Goal: Task Accomplishment & Management: Complete application form

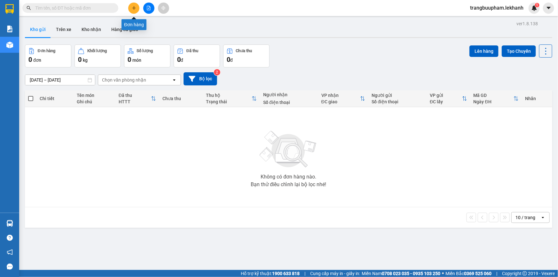
click at [132, 7] on icon "plus" at bounding box center [134, 8] width 4 height 4
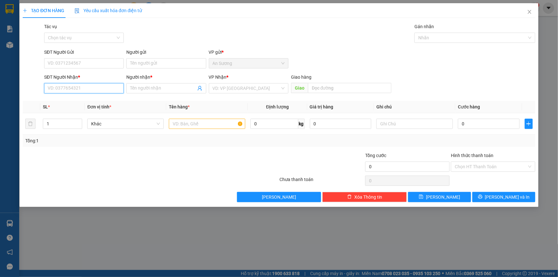
click at [108, 86] on input "SĐT Người Nhận *" at bounding box center [84, 88] width 80 height 10
type input "1"
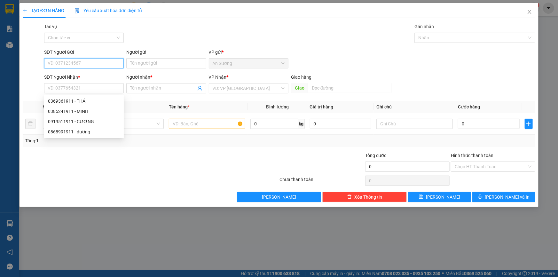
click at [85, 67] on input "SĐT Người Gửi" at bounding box center [84, 63] width 80 height 10
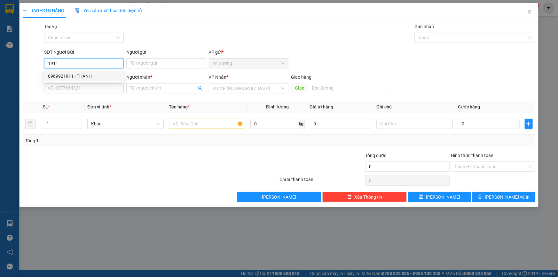
click at [93, 75] on div "0969921911 - THÀNH" at bounding box center [84, 76] width 72 height 7
type input "0969921911"
type input "THÀNH"
type input "0369651693"
type input "DƯƠNG"
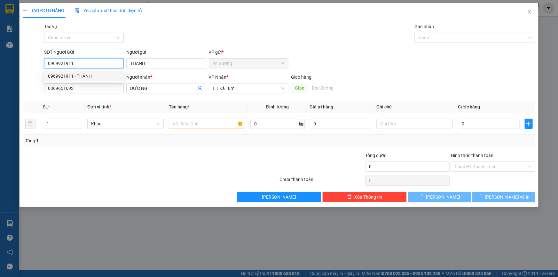
type input "30.000"
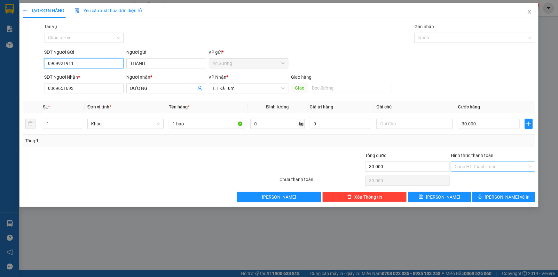
type input "0969921911"
drag, startPoint x: 476, startPoint y: 169, endPoint x: 476, endPoint y: 176, distance: 7.4
click at [476, 168] on input "Hình thức thanh toán" at bounding box center [491, 167] width 72 height 10
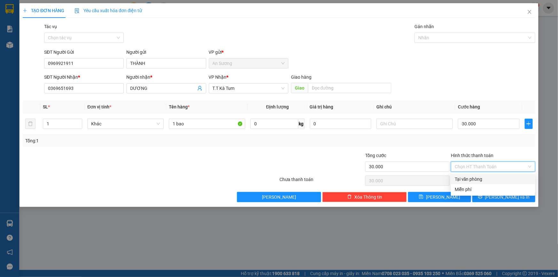
click at [476, 179] on div "Tại văn phòng" at bounding box center [493, 179] width 77 height 7
type input "0"
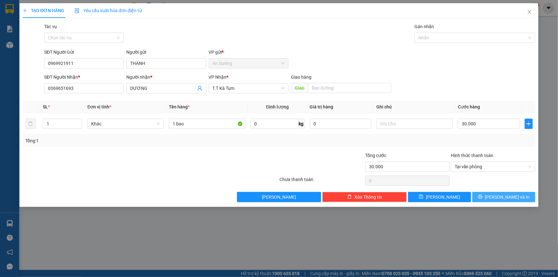
click at [501, 198] on span "[PERSON_NAME] và In" at bounding box center [507, 197] width 45 height 7
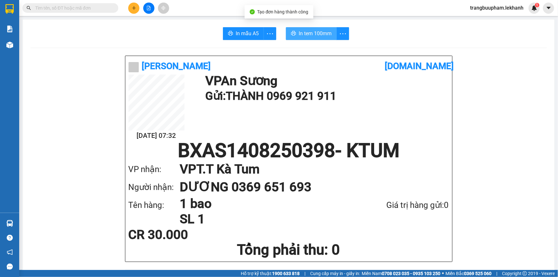
click at [311, 36] on span "In tem 100mm" at bounding box center [315, 33] width 33 height 8
click at [138, 8] on button at bounding box center [133, 8] width 11 height 11
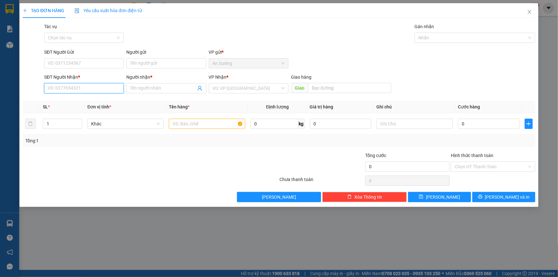
click at [64, 92] on input "SĐT Người Nhận *" at bounding box center [84, 88] width 80 height 10
type input "0338205143"
click at [93, 103] on div "0338205143 - QUY" at bounding box center [84, 101] width 72 height 7
type input "QUY"
type input "150.000"
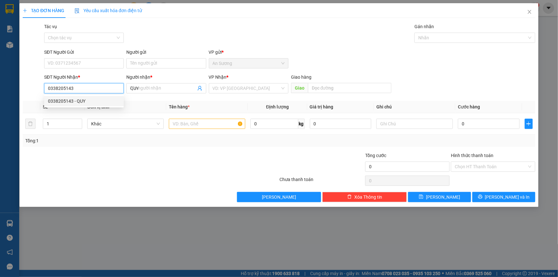
type input "150.000"
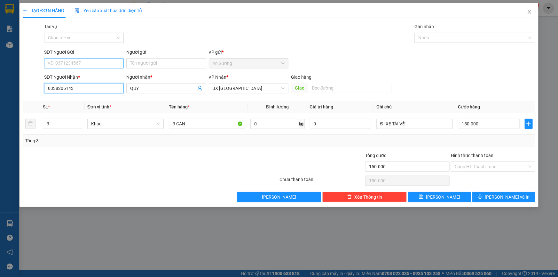
type input "0338205143"
click at [95, 64] on input "SĐT Người Gửi" at bounding box center [84, 63] width 80 height 10
type input "0399598873"
click at [153, 67] on input "Người gửi" at bounding box center [166, 63] width 80 height 10
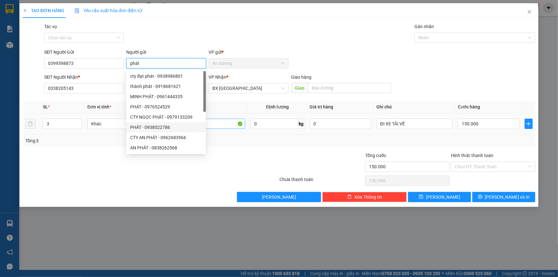
type input "phát"
click at [230, 119] on input "3 CAN" at bounding box center [207, 124] width 76 height 10
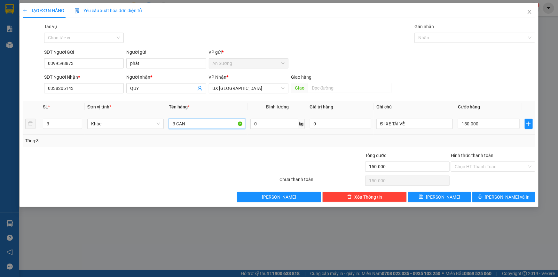
click at [89, 121] on div "Khác" at bounding box center [125, 124] width 76 height 10
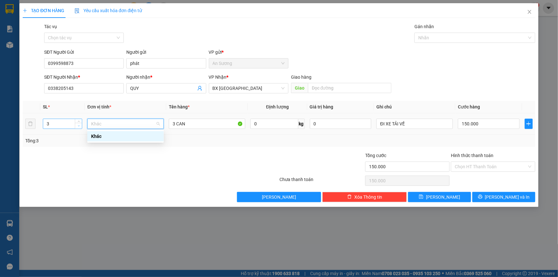
click at [79, 127] on span "down" at bounding box center [79, 126] width 4 height 4
click at [78, 127] on span "down" at bounding box center [79, 126] width 4 height 4
type input "1"
click at [78, 127] on span "down" at bounding box center [79, 126] width 4 height 4
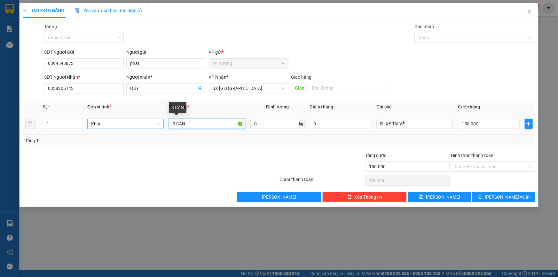
drag, startPoint x: 196, startPoint y: 123, endPoint x: 156, endPoint y: 124, distance: 39.4
click at [158, 126] on tr "1 Khác 3 CAN 0 kg 0 ĐI XE TẢI VỀ 150.000" at bounding box center [279, 123] width 513 height 21
type input "1 sọt chim bồ câu chết kh đền"
click at [492, 127] on input "150.000" at bounding box center [489, 124] width 62 height 10
type input "2"
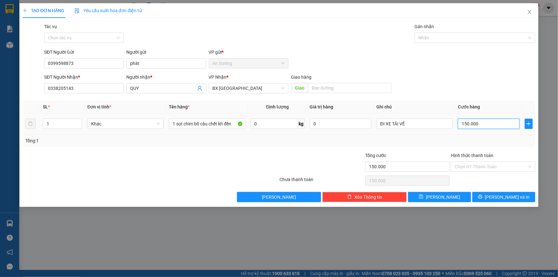
type input "2"
type input "20"
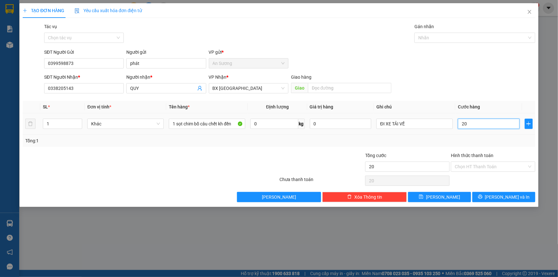
type input "200"
type input "200.000"
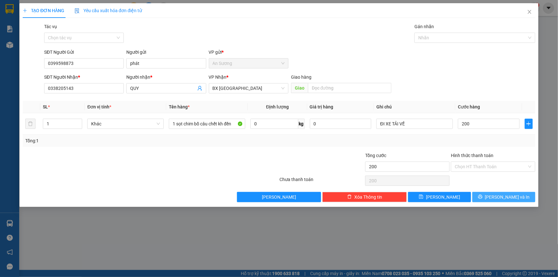
type input "200.000"
click at [500, 195] on span "[PERSON_NAME] và In" at bounding box center [507, 197] width 45 height 7
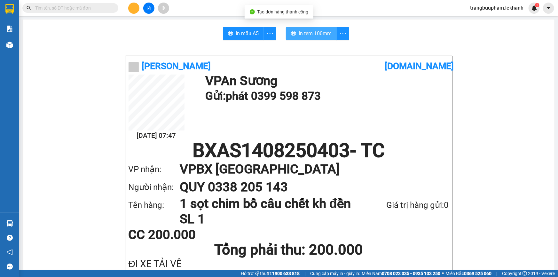
click at [316, 31] on span "In tem 100mm" at bounding box center [315, 33] width 33 height 8
click at [134, 7] on icon "plus" at bounding box center [134, 8] width 0 height 4
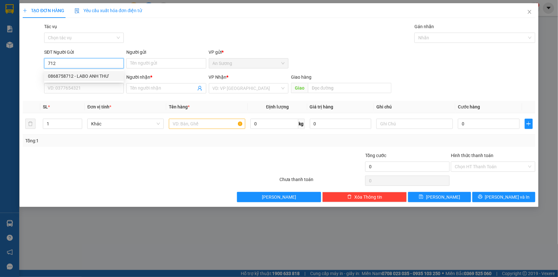
click at [113, 78] on div "0868758712 - LABO ANH THƯ" at bounding box center [84, 76] width 72 height 7
type input "0868758712"
type input "LABO ANH THƯ"
type input "0358008432"
type input "hiếu"
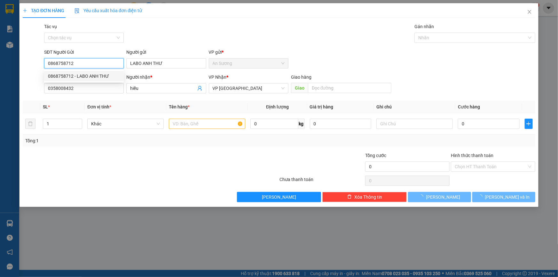
type input "30.000"
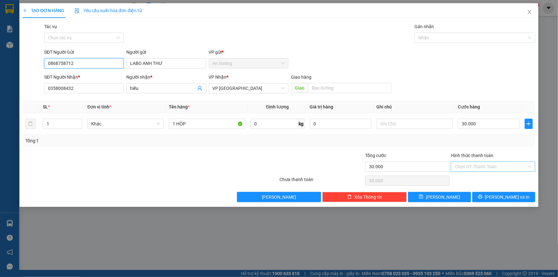
type input "0868758712"
click at [484, 166] on input "Hình thức thanh toán" at bounding box center [491, 167] width 72 height 10
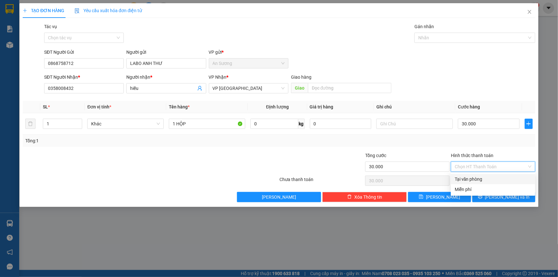
click at [481, 177] on div "Tại văn phòng" at bounding box center [493, 179] width 77 height 7
type input "0"
click at [489, 196] on button "[PERSON_NAME] và In" at bounding box center [504, 197] width 63 height 10
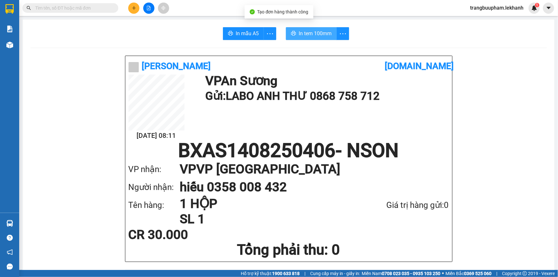
click at [330, 30] on span "In tem 100mm" at bounding box center [315, 33] width 33 height 8
click at [321, 36] on span "In tem 100mm" at bounding box center [315, 33] width 33 height 8
click at [131, 8] on button at bounding box center [133, 8] width 11 height 11
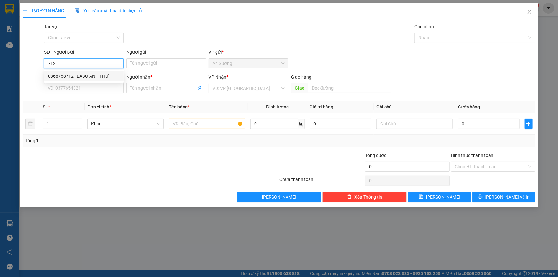
click at [88, 76] on div "0868758712 - LABO ANH THƯ" at bounding box center [84, 76] width 72 height 7
type input "0868758712"
type input "LABO ANH THƯ"
type input "0358008432"
type input "hiếu"
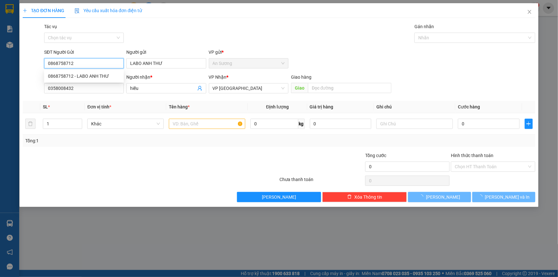
type input "30.000"
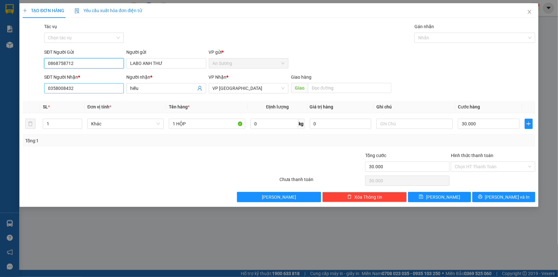
type input "0868758712"
click at [98, 86] on input "0358008432" at bounding box center [84, 88] width 80 height 10
drag, startPoint x: 86, startPoint y: 89, endPoint x: 21, endPoint y: 90, distance: 65.6
click at [21, 90] on div "TẠO ĐƠN HÀNG Yêu cầu xuất hóa đơn điện tử Transit Pickup Surcharge Ids Transit …" at bounding box center [279, 105] width 519 height 204
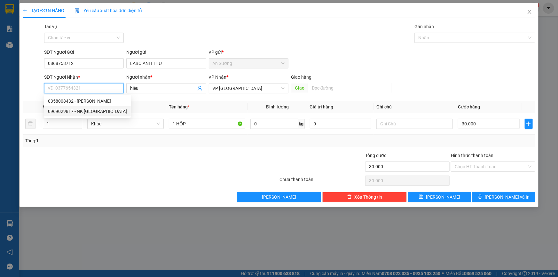
click at [63, 113] on div "0969029817 - NK [GEOGRAPHIC_DATA]" at bounding box center [87, 111] width 79 height 7
type input "0969029817"
type input "NK VIỆT ĐỨC"
type input "0969029817"
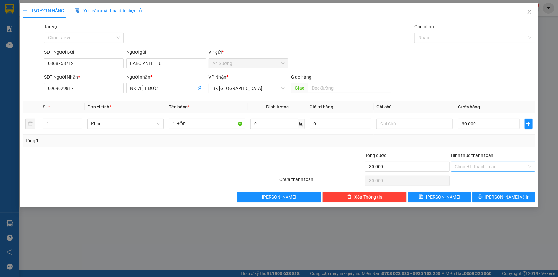
click at [466, 168] on input "Hình thức thanh toán" at bounding box center [491, 167] width 72 height 10
click at [471, 178] on div "Tại văn phòng" at bounding box center [493, 179] width 77 height 7
type input "0"
click at [492, 194] on button "[PERSON_NAME] và In" at bounding box center [504, 197] width 63 height 10
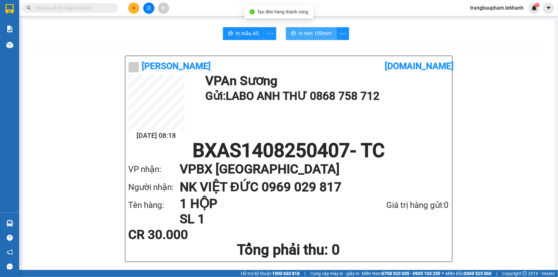
click at [311, 37] on span "In tem 100mm" at bounding box center [315, 33] width 33 height 8
click at [135, 10] on button at bounding box center [133, 8] width 11 height 11
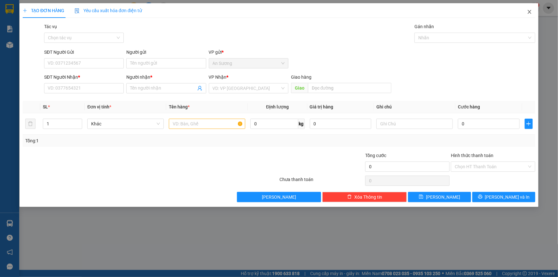
click at [529, 9] on icon "close" at bounding box center [529, 11] width 5 height 5
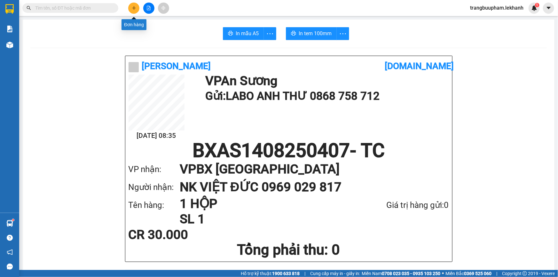
click at [133, 8] on icon "plus" at bounding box center [134, 8] width 4 height 4
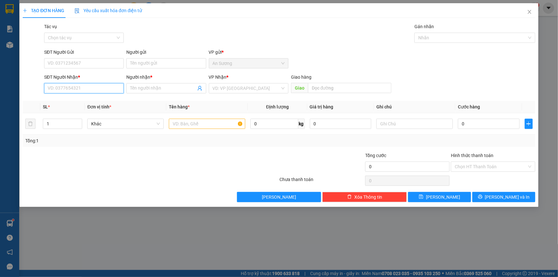
click at [96, 84] on input "SĐT Người Nhận *" at bounding box center [84, 88] width 80 height 10
click at [70, 110] on div "0973561495 - C HÀ" at bounding box center [84, 111] width 72 height 7
type input "0973561495"
type input "C HÀ"
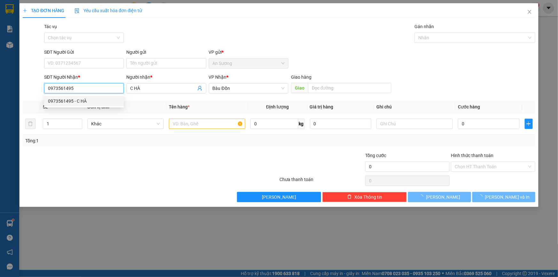
type input "180.000"
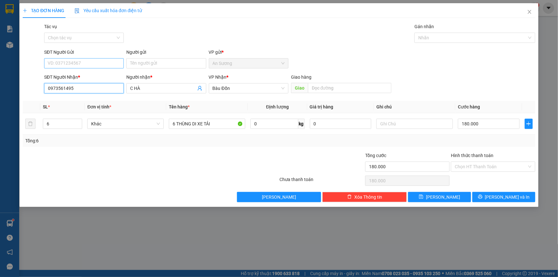
type input "0973561495"
click at [83, 60] on input "SĐT Người Gửi" at bounding box center [84, 63] width 80 height 10
click at [93, 87] on div "02822449524 - [PERSON_NAME]" at bounding box center [84, 86] width 72 height 7
type input "02822449524"
type input "[PERSON_NAME]"
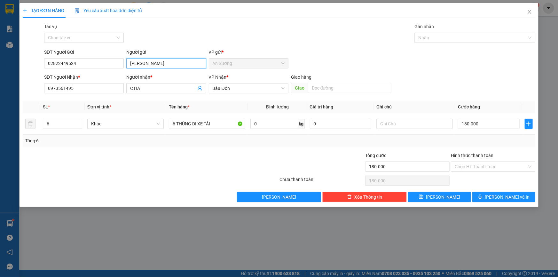
drag, startPoint x: 142, startPoint y: 67, endPoint x: 112, endPoint y: 72, distance: 30.1
click at [112, 72] on form "SĐT Người Gửi 02822449524 Người gửi minh thuận minh thuận VP gửi * [PERSON_NAME…" at bounding box center [279, 72] width 513 height 47
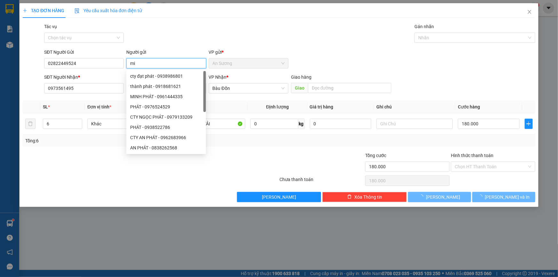
type input "m"
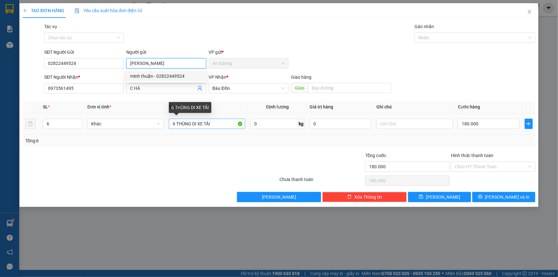
type input "[PERSON_NAME]"
click at [176, 123] on input "6 THÙNG DI XE TẢI" at bounding box center [207, 124] width 76 height 10
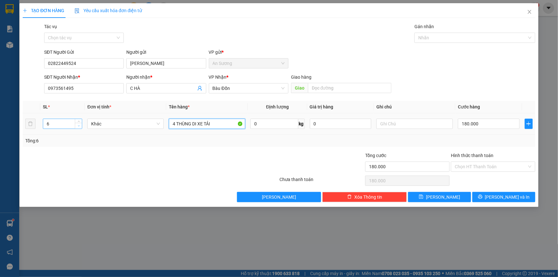
type input "4 THÙNG DI XE TẢI"
click at [79, 125] on icon "down" at bounding box center [79, 126] width 2 height 2
type input "4"
click at [79, 125] on icon "down" at bounding box center [79, 126] width 2 height 2
click at [213, 124] on input "4 THÙNG DI XE TẢI" at bounding box center [207, 124] width 76 height 10
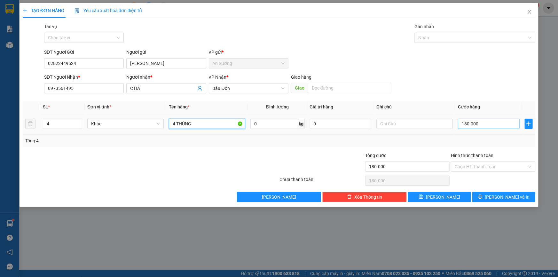
type input "4 THÙNG"
click at [469, 123] on input "180.000" at bounding box center [489, 124] width 62 height 10
type input "1"
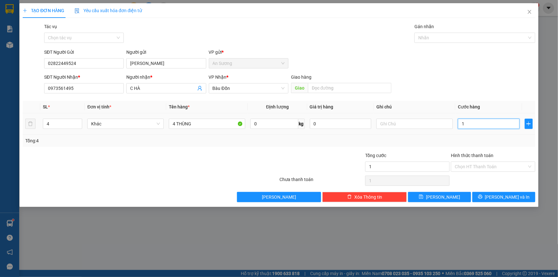
type input "12"
type input "120"
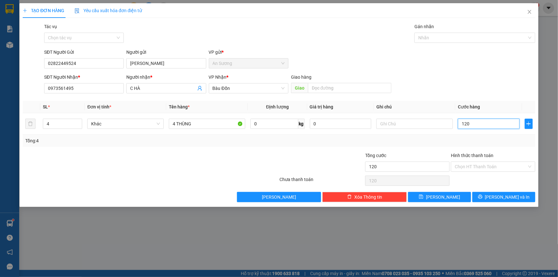
type input "120"
type input "120.000"
click at [440, 143] on div "Tổng: 4" at bounding box center [279, 140] width 508 height 7
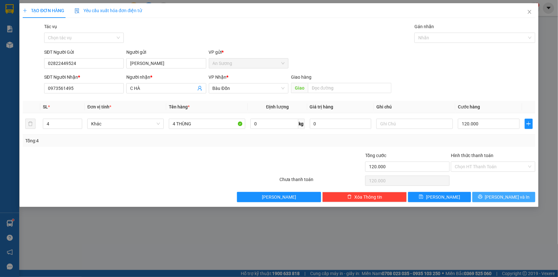
click at [500, 195] on span "[PERSON_NAME] và In" at bounding box center [507, 197] width 45 height 7
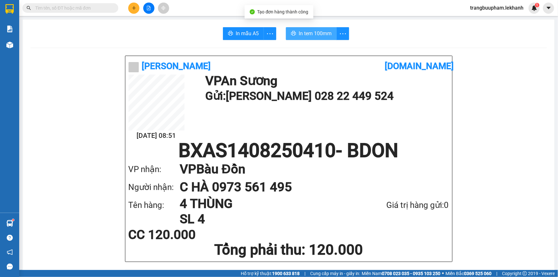
click at [318, 34] on span "In tem 100mm" at bounding box center [315, 33] width 33 height 8
click at [130, 6] on button at bounding box center [133, 8] width 11 height 11
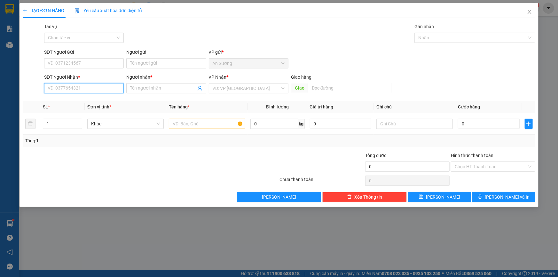
click at [88, 86] on input "SĐT Người Nhận *" at bounding box center [84, 88] width 80 height 10
click at [78, 60] on input "SĐT Người Gửi" at bounding box center [84, 63] width 80 height 10
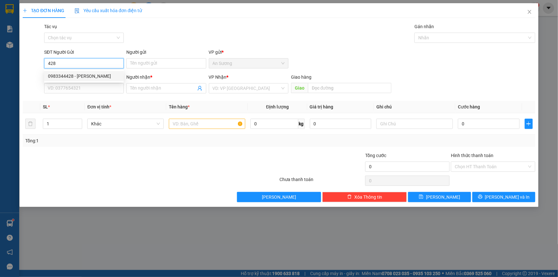
click at [87, 76] on div "0983344428 - [PERSON_NAME]" at bounding box center [84, 76] width 72 height 7
type input "0983344428"
type input "LABO ĐỨC PHÁT"
type input "0986590752"
type input "NHA KHOA HAPPY"
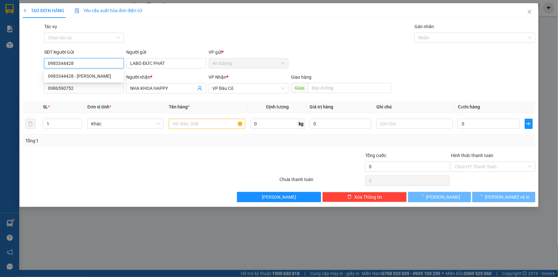
type input "30.000"
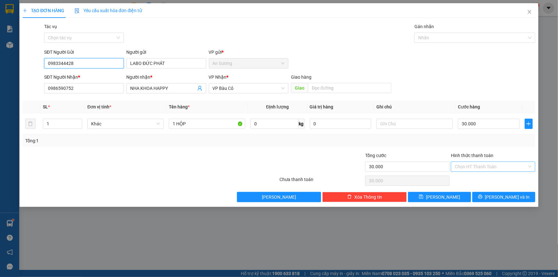
type input "0983344428"
click at [467, 166] on input "Hình thức thanh toán" at bounding box center [491, 167] width 72 height 10
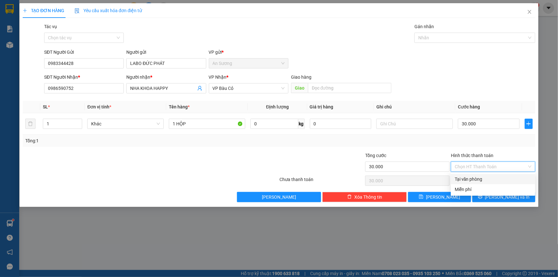
click at [469, 176] on div "Tại văn phòng" at bounding box center [493, 179] width 77 height 7
type input "0"
click at [497, 199] on button "[PERSON_NAME] và In" at bounding box center [504, 197] width 63 height 10
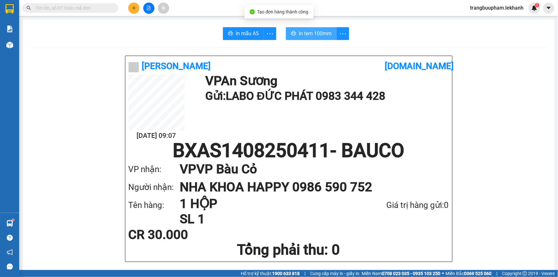
click at [295, 33] on button "In tem 100mm" at bounding box center [311, 33] width 51 height 13
click at [133, 11] on button at bounding box center [133, 8] width 11 height 11
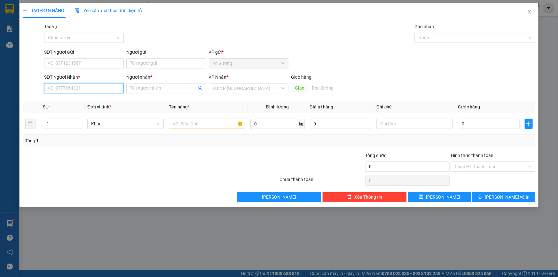
click at [108, 86] on input "SĐT Người Nhận *" at bounding box center [84, 88] width 80 height 10
type input "0372357388"
click at [136, 90] on input "Người nhận *" at bounding box center [163, 88] width 66 height 7
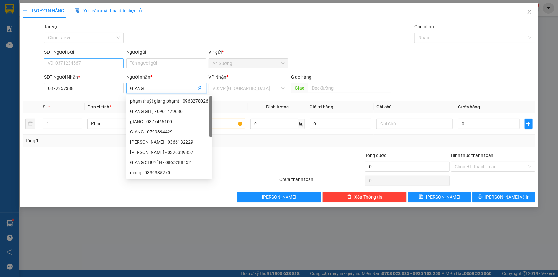
type input "GIANG"
click at [87, 62] on input "SĐT Người Gửi" at bounding box center [84, 63] width 80 height 10
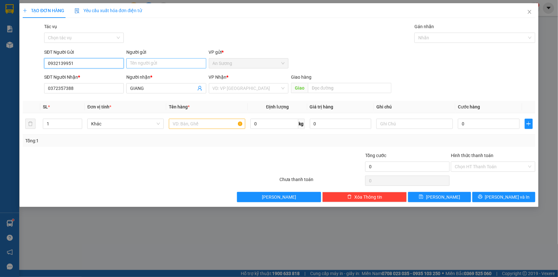
type input "0932139951"
click at [141, 64] on input "Người gửi" at bounding box center [166, 63] width 80 height 10
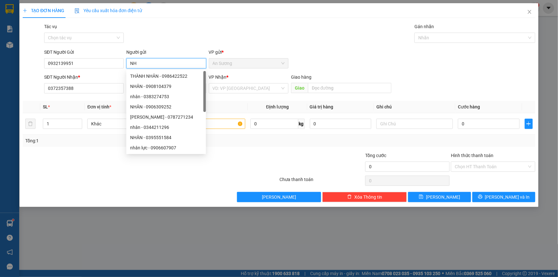
type input "N"
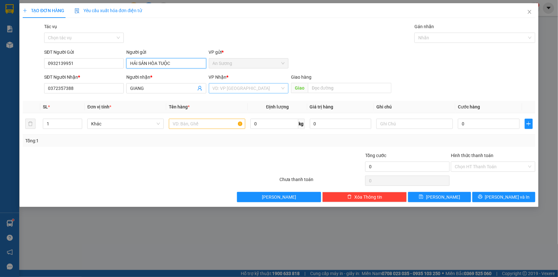
type input "HẢI SẢN HÒA TUỘC"
click at [238, 91] on input "search" at bounding box center [247, 88] width 68 height 10
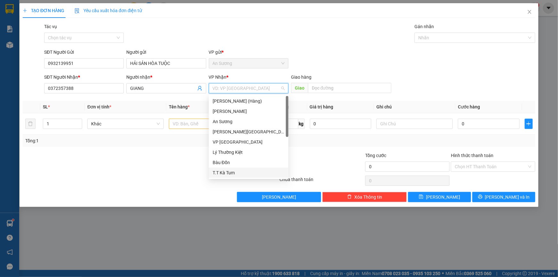
click at [231, 171] on div "T.T Kà Tum" at bounding box center [249, 172] width 72 height 7
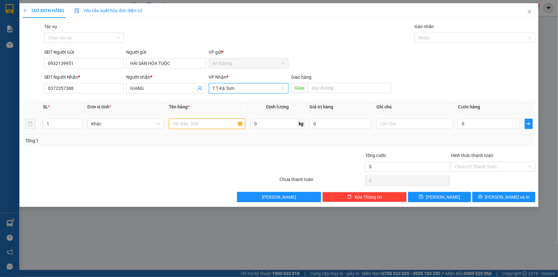
click at [184, 125] on input "text" at bounding box center [207, 124] width 76 height 10
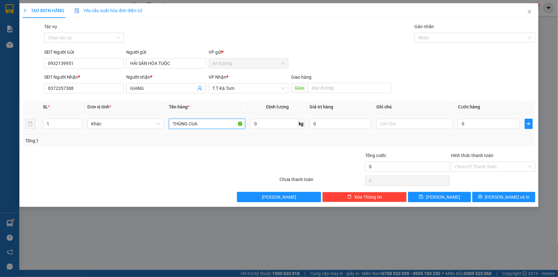
type input "THÙNG CUA"
click at [477, 118] on div "0" at bounding box center [489, 123] width 62 height 13
click at [456, 124] on td "0" at bounding box center [489, 123] width 67 height 21
click at [460, 124] on input "0" at bounding box center [489, 124] width 62 height 10
type input "3"
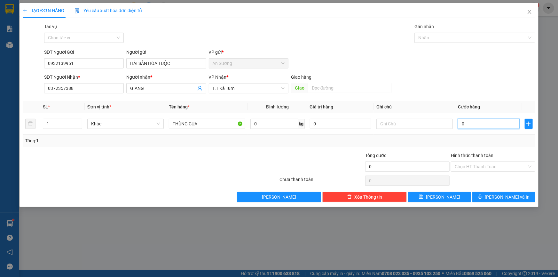
type input "3"
type input "30"
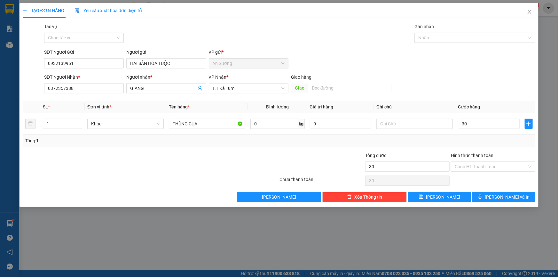
type input "30.000"
click at [446, 138] on div "Tổng: 1" at bounding box center [279, 140] width 508 height 7
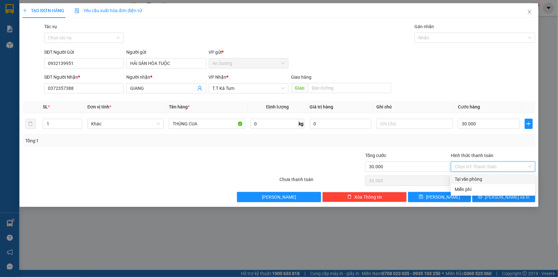
click at [476, 166] on input "Hình thức thanh toán" at bounding box center [491, 167] width 72 height 10
click at [479, 176] on div "Tại văn phòng" at bounding box center [493, 179] width 77 height 7
type input "0"
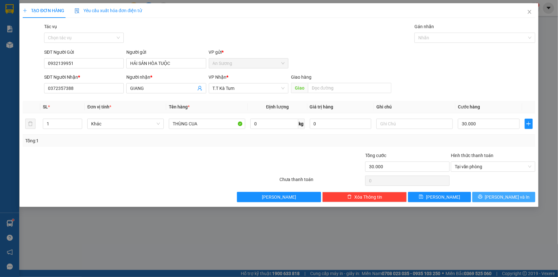
click at [490, 196] on button "[PERSON_NAME] và In" at bounding box center [504, 197] width 63 height 10
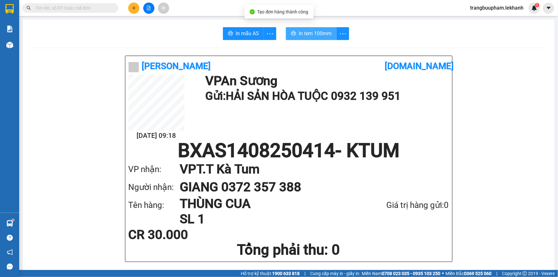
click at [311, 38] on button "In tem 100mm" at bounding box center [311, 33] width 51 height 13
click at [137, 6] on button at bounding box center [133, 8] width 11 height 11
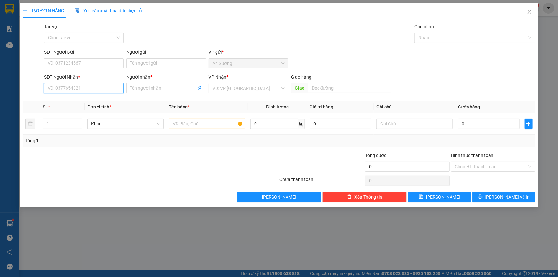
click at [86, 88] on input "SĐT Người Nhận *" at bounding box center [84, 88] width 80 height 10
type input "0973457452"
click at [140, 89] on input "Người nhận *" at bounding box center [163, 88] width 66 height 7
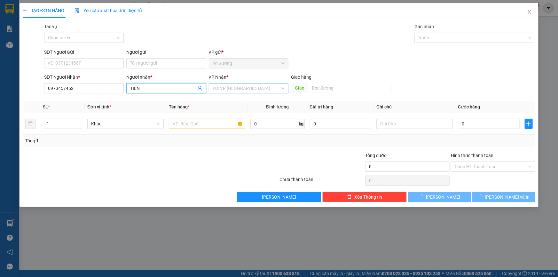
click at [250, 93] on div "VD: VP [GEOGRAPHIC_DATA]" at bounding box center [249, 88] width 80 height 10
type input "TIÊN"
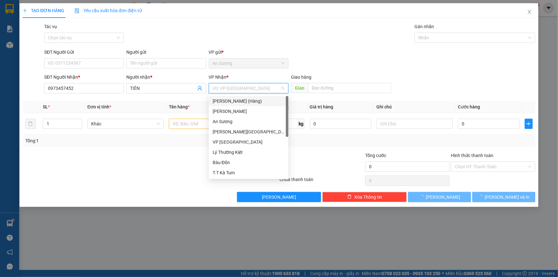
click at [251, 91] on input "search" at bounding box center [247, 88] width 68 height 10
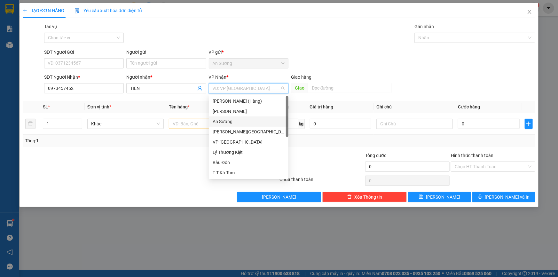
scroll to position [41, 0]
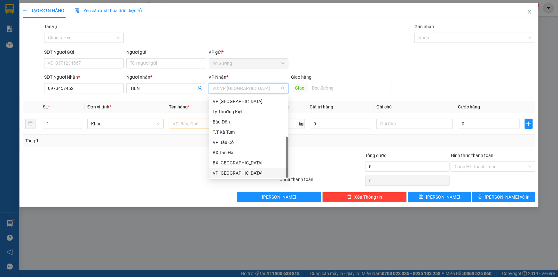
click at [236, 174] on div "VP [GEOGRAPHIC_DATA]" at bounding box center [249, 173] width 72 height 7
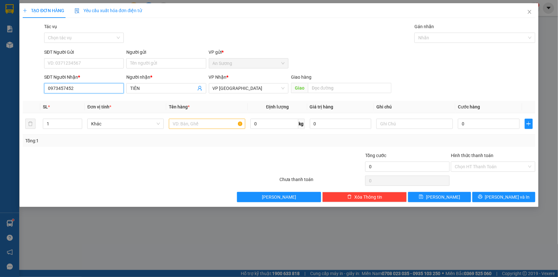
click at [62, 87] on input "0973457452" at bounding box center [84, 88] width 80 height 10
type input "0973437452"
click at [72, 64] on input "SĐT Người Gửi" at bounding box center [84, 63] width 80 height 10
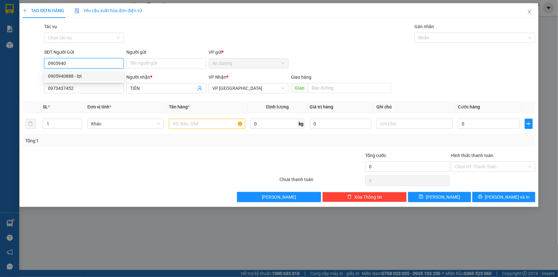
drag, startPoint x: 91, startPoint y: 76, endPoint x: 113, endPoint y: 68, distance: 23.4
click at [92, 76] on div "0905940888 - lợi" at bounding box center [84, 76] width 72 height 7
type input "0905940888"
type input "lợi"
type input "30.000"
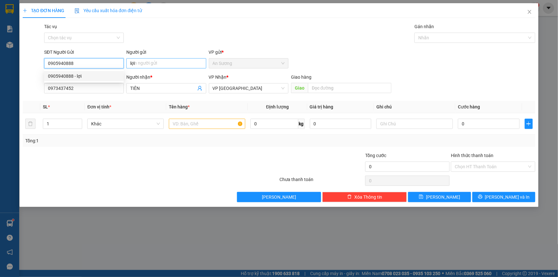
type input "30.000"
type input "0905940888"
drag, startPoint x: 134, startPoint y: 61, endPoint x: 122, endPoint y: 61, distance: 12.5
click at [122, 61] on div "SĐT Người Gửi 0905940888 Người gửi lợi lợi VP gửi * An Sương" at bounding box center [290, 60] width 494 height 22
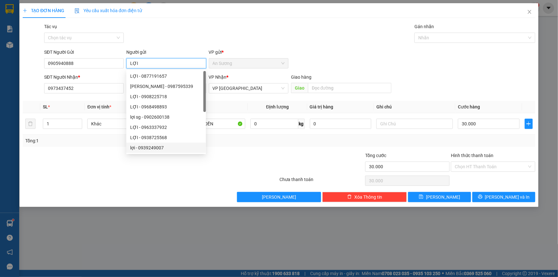
type input "LỢI"
click at [245, 152] on div at bounding box center [237, 163] width 86 height 22
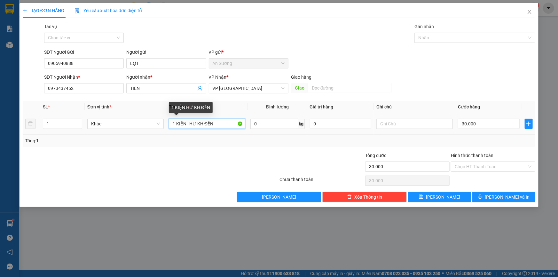
drag, startPoint x: 213, startPoint y: 123, endPoint x: 187, endPoint y: 124, distance: 26.9
click at [187, 124] on input "1 KIỆN HƯ KH ĐỀN" at bounding box center [207, 124] width 76 height 10
type input "1 THÙNG HOA LAN"
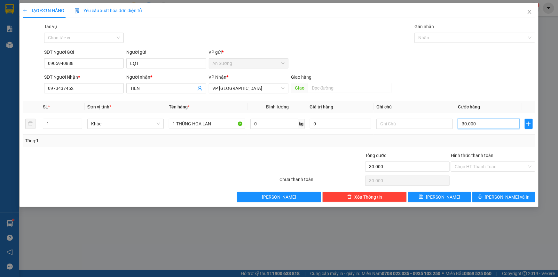
type input "4"
type input "40"
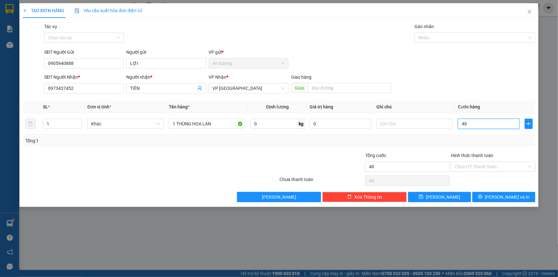
type input "40"
type input "40.000"
click at [436, 146] on div "Tổng: 1" at bounding box center [279, 141] width 513 height 12
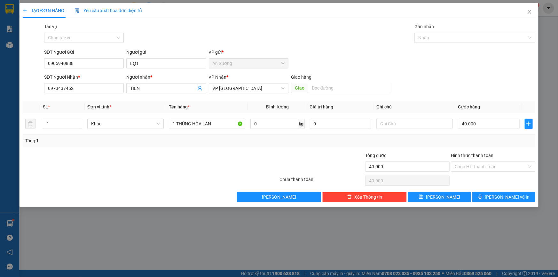
click at [417, 136] on div "Tổng: 1" at bounding box center [279, 141] width 513 height 12
click at [495, 162] on input "Hình thức thanh toán" at bounding box center [491, 167] width 72 height 10
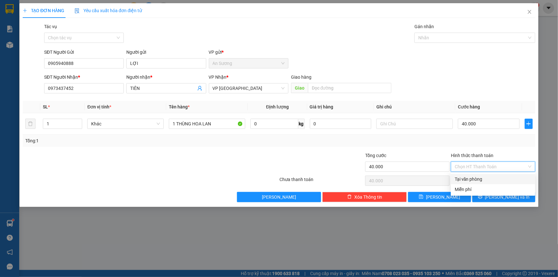
click at [484, 178] on div "Tại văn phòng" at bounding box center [493, 179] width 77 height 7
type input "0"
click at [483, 197] on icon "printer" at bounding box center [480, 197] width 4 height 4
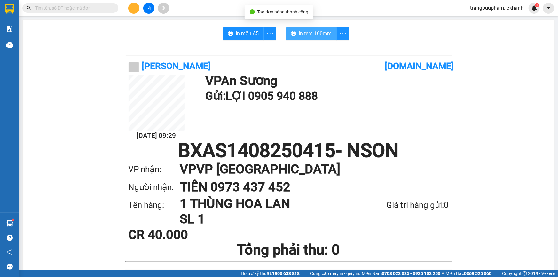
click at [319, 32] on span "In tem 100mm" at bounding box center [315, 33] width 33 height 8
click at [137, 9] on button at bounding box center [133, 8] width 11 height 11
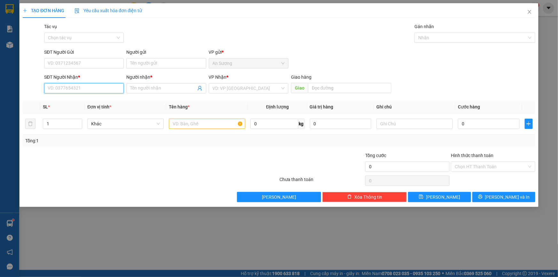
click at [85, 84] on input "SĐT Người Nhận *" at bounding box center [84, 88] width 80 height 10
click at [90, 103] on div "0353449068 - hân" at bounding box center [84, 101] width 72 height 7
type input "0353449068"
type input "hân"
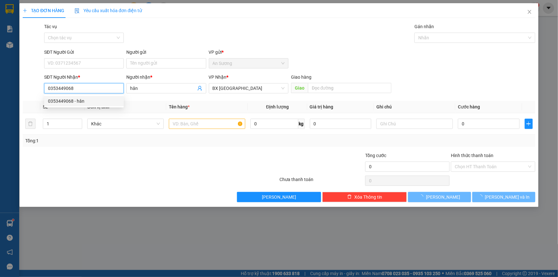
type input "100.000"
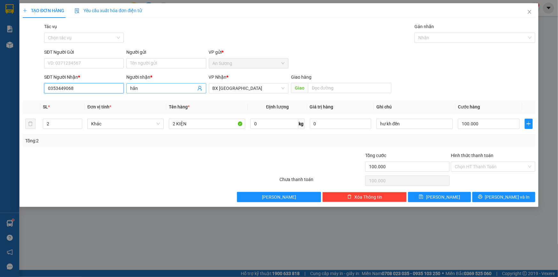
type input "0353449068"
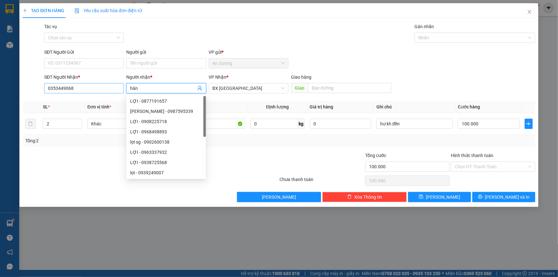
drag, startPoint x: 139, startPoint y: 88, endPoint x: 119, endPoint y: 90, distance: 20.2
click at [119, 90] on div "SĐT Người Nhận * 0353449068 Người nhận * hân VP Nhận * BX Tân Châu Giao hàng Gi…" at bounding box center [290, 85] width 494 height 22
type input "HÂN"
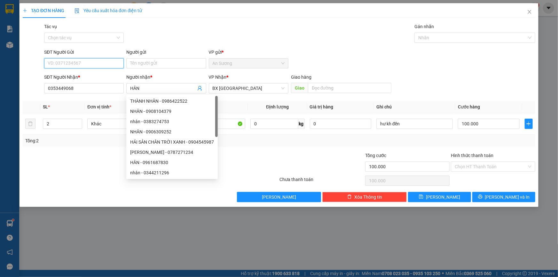
click at [88, 67] on input "SĐT Người Gửi" at bounding box center [84, 63] width 80 height 10
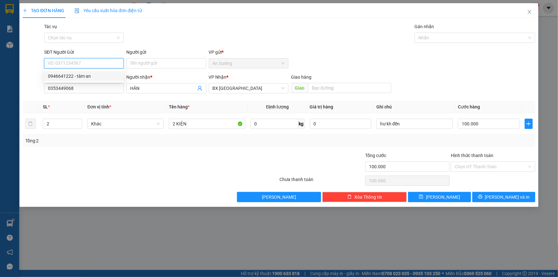
drag, startPoint x: 94, startPoint y: 75, endPoint x: 123, endPoint y: 67, distance: 30.1
click at [95, 75] on div "0946641222 - tâm an" at bounding box center [84, 76] width 72 height 7
type input "0946641222"
type input "tâm an"
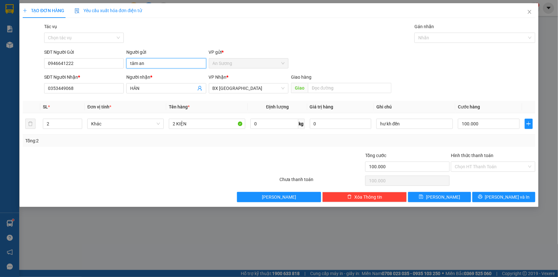
drag, startPoint x: 146, startPoint y: 64, endPoint x: 127, endPoint y: 61, distance: 19.7
click at [127, 61] on input "tâm an" at bounding box center [166, 63] width 80 height 10
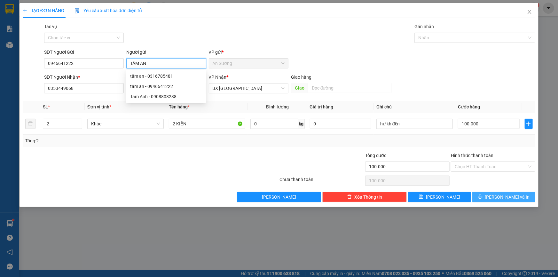
type input "TÂM AN"
click at [483, 197] on icon "printer" at bounding box center [480, 197] width 4 height 4
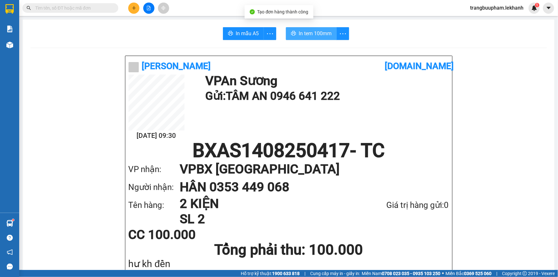
click at [318, 36] on span "In tem 100mm" at bounding box center [315, 33] width 33 height 8
click at [134, 4] on button at bounding box center [133, 8] width 11 height 11
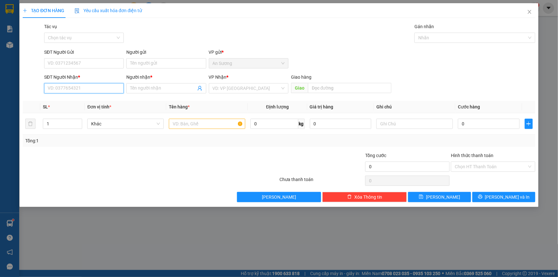
click at [92, 85] on input "SĐT Người Nhận *" at bounding box center [84, 88] width 80 height 10
type input "0923420000"
click at [150, 86] on input "Người nhận *" at bounding box center [163, 88] width 66 height 7
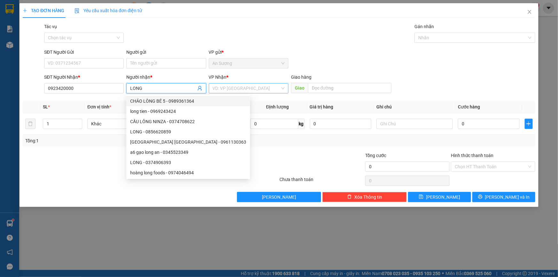
type input "LONG"
click at [226, 90] on input "search" at bounding box center [247, 88] width 68 height 10
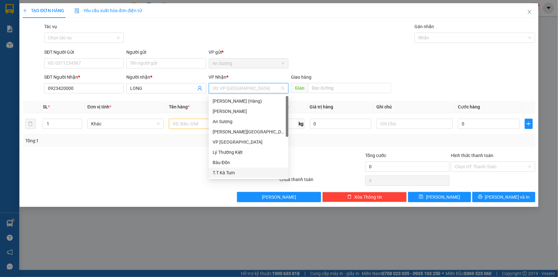
click at [239, 172] on div "T.T Kà Tum" at bounding box center [249, 172] width 72 height 7
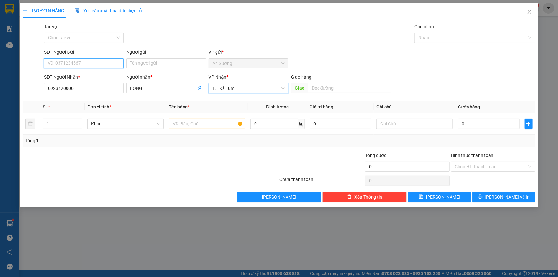
click at [97, 60] on input "SĐT Người Gửi" at bounding box center [84, 63] width 80 height 10
type input "0909898343"
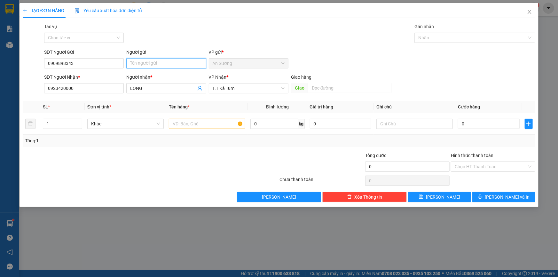
click at [150, 58] on input "Người gửi" at bounding box center [166, 63] width 80 height 10
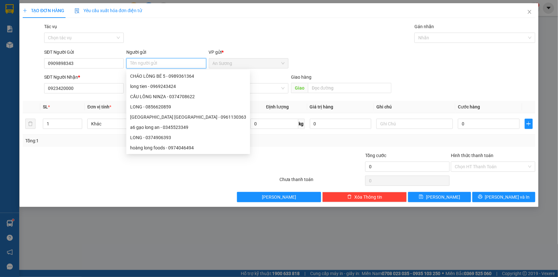
type input "T"
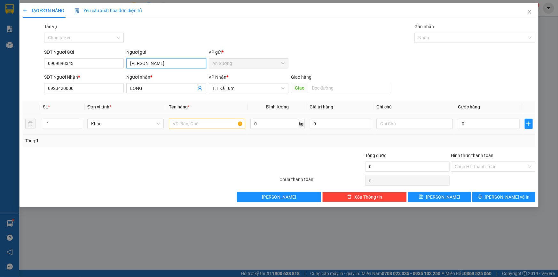
type input "[PERSON_NAME]"
click at [200, 128] on input "text" at bounding box center [207, 124] width 76 height 10
type input "1 THÙNG"
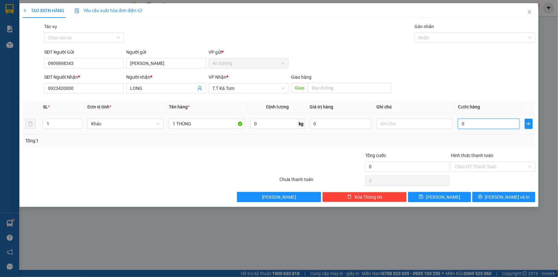
click at [463, 123] on input "0" at bounding box center [489, 124] width 62 height 10
type input "3"
type input "30"
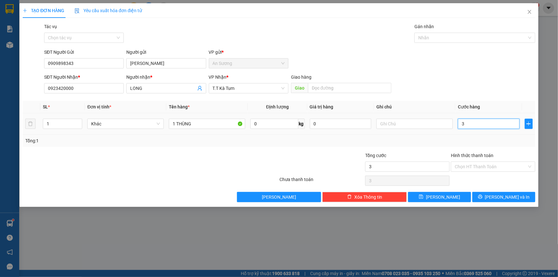
type input "30"
type input "30.000"
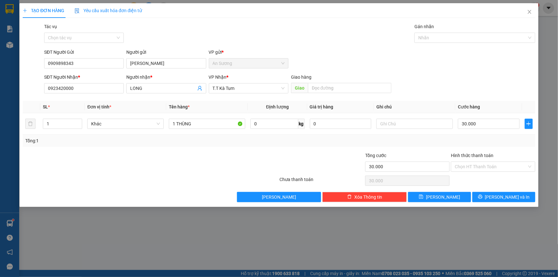
click at [398, 144] on div "Tổng: 1" at bounding box center [279, 140] width 508 height 7
click at [502, 197] on span "[PERSON_NAME] và In" at bounding box center [507, 197] width 45 height 7
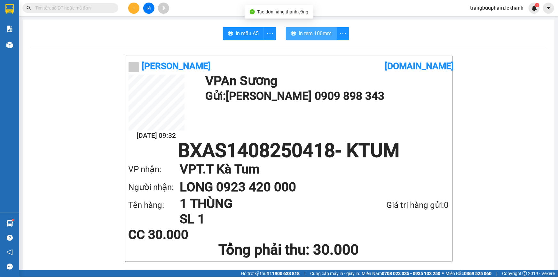
click at [299, 36] on span "In tem 100mm" at bounding box center [315, 33] width 33 height 8
click at [133, 9] on icon "plus" at bounding box center [134, 8] width 4 height 4
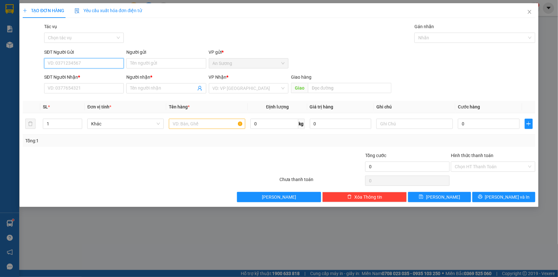
click at [112, 62] on input "SĐT Người Gửi" at bounding box center [84, 63] width 80 height 10
type input "0907333451"
click at [99, 75] on div "0907333451 - HẠNH" at bounding box center [84, 76] width 72 height 7
type input "HẠNH"
type input "0908886871"
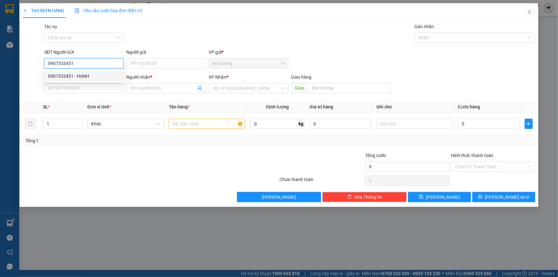
type input "ngọc"
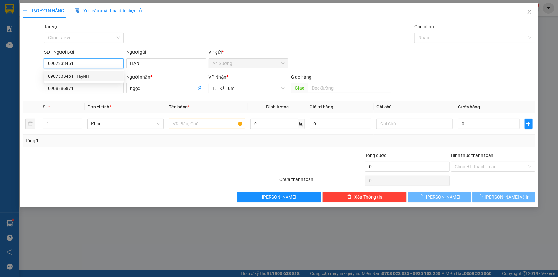
type input "50.000"
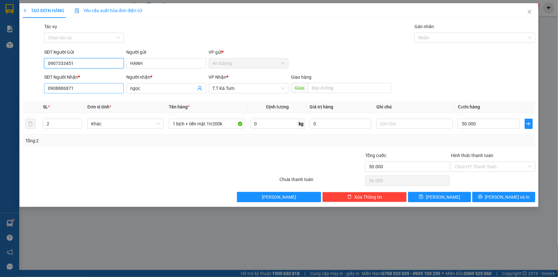
type input "0907333451"
drag, startPoint x: 90, startPoint y: 88, endPoint x: 0, endPoint y: 90, distance: 89.9
click at [0, 90] on div "TẠO ĐƠN HÀNG Yêu cầu xuất hóa đơn điện tử Transit Pickup Surcharge Ids Transit …" at bounding box center [279, 138] width 558 height 277
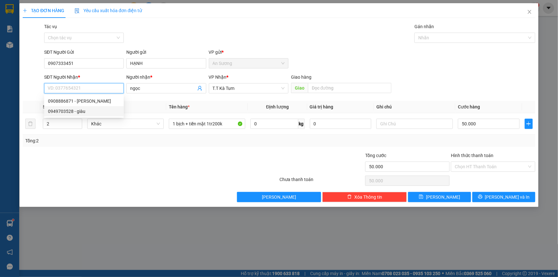
click at [87, 111] on div "0949703528 - giàu" at bounding box center [84, 111] width 72 height 7
type input "0949703528"
type input "giàu"
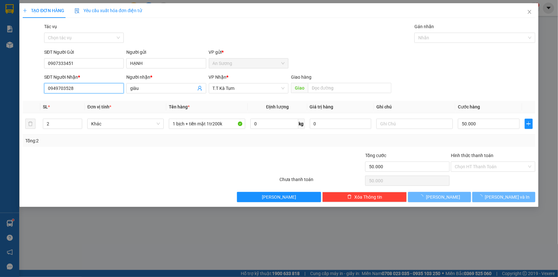
type input "90.000"
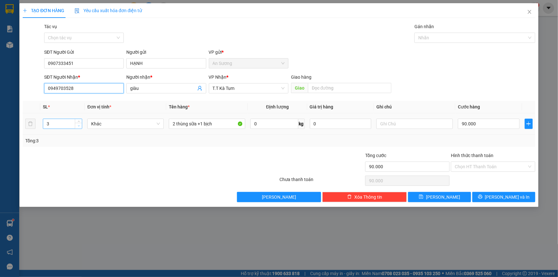
type input "0949703528"
click at [77, 127] on span "down" at bounding box center [79, 126] width 4 height 4
type input "1"
click at [78, 125] on icon "down" at bounding box center [79, 126] width 2 height 2
drag, startPoint x: 214, startPoint y: 123, endPoint x: 68, endPoint y: 92, distance: 149.7
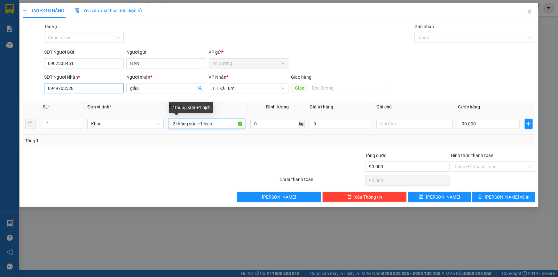
click at [76, 117] on tr "1 Khác 2 thùng sữa +1 bịch 0 kg 0 90.000" at bounding box center [279, 123] width 513 height 21
type input "1 BỊCH ĐỒ +1 TRIỆU TIỀN MẶT"
type input "2"
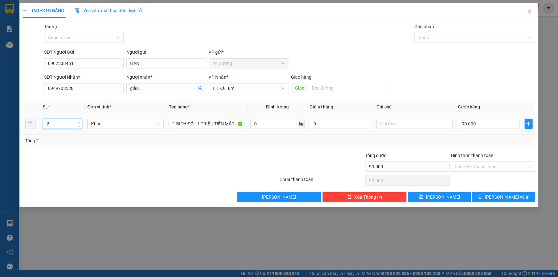
click at [80, 120] on span "up" at bounding box center [79, 122] width 4 height 4
click at [497, 122] on input "90.000" at bounding box center [489, 124] width 62 height 10
type input "6"
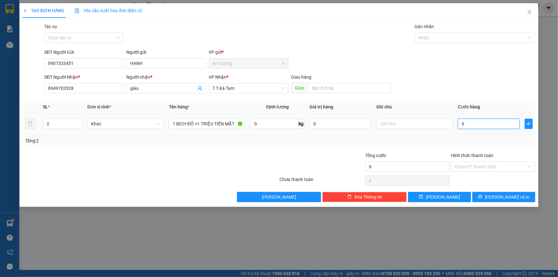
type input "60"
type input "60.000"
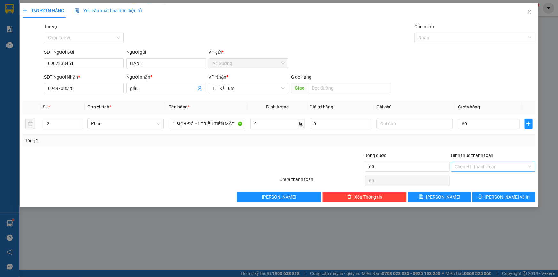
type input "60.000"
click at [487, 167] on input "Hình thức thanh toán" at bounding box center [491, 167] width 72 height 10
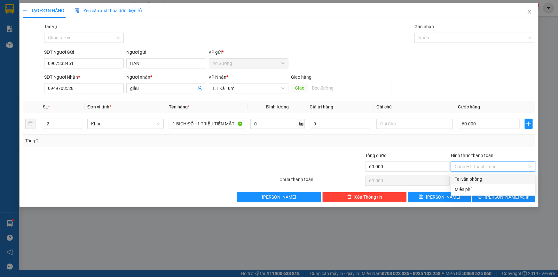
click at [489, 179] on div "Tại văn phòng" at bounding box center [493, 179] width 77 height 7
type input "0"
click at [498, 196] on button "[PERSON_NAME] và In" at bounding box center [504, 197] width 63 height 10
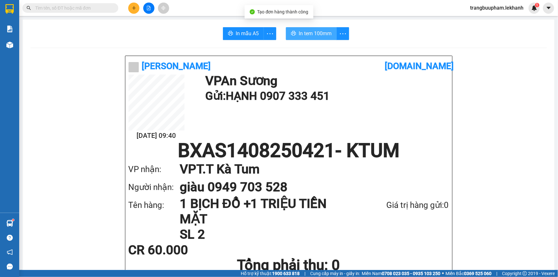
click at [318, 34] on span "In tem 100mm" at bounding box center [315, 33] width 33 height 8
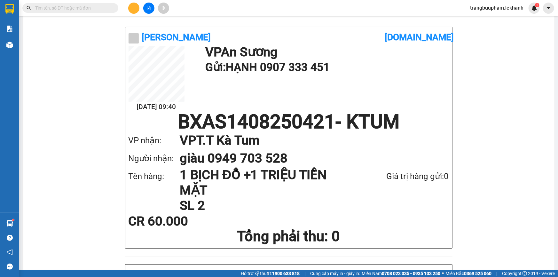
click at [134, 7] on icon "plus" at bounding box center [134, 8] width 4 height 4
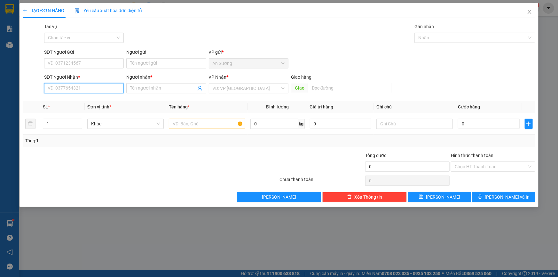
click at [101, 85] on input "SĐT Người Nhận *" at bounding box center [84, 88] width 80 height 10
type input "0394179846"
click at [144, 83] on span at bounding box center [166, 88] width 80 height 10
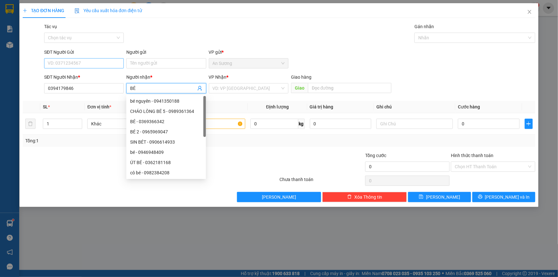
type input "BÉ"
click at [99, 67] on input "SĐT Người Gửi" at bounding box center [84, 63] width 80 height 10
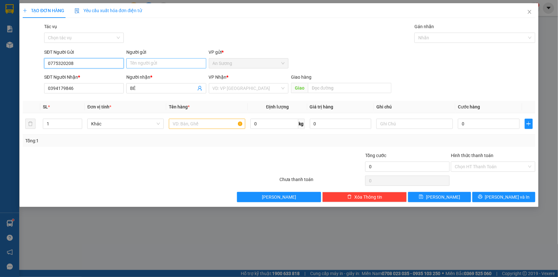
type input "0775320208"
click at [138, 65] on input "Người gửi" at bounding box center [166, 63] width 80 height 10
type input "NGỌC MÂY"
click at [235, 90] on input "search" at bounding box center [247, 88] width 68 height 10
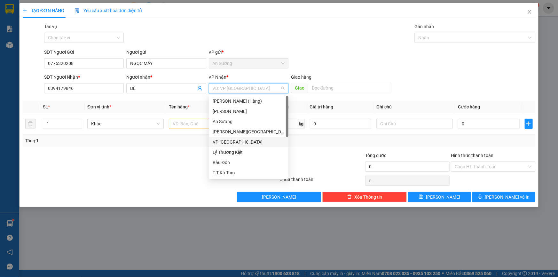
scroll to position [41, 0]
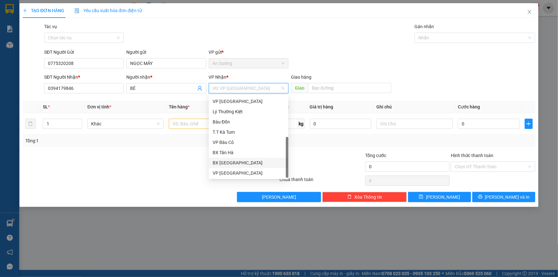
click at [240, 161] on div "BX [GEOGRAPHIC_DATA]" at bounding box center [249, 162] width 72 height 7
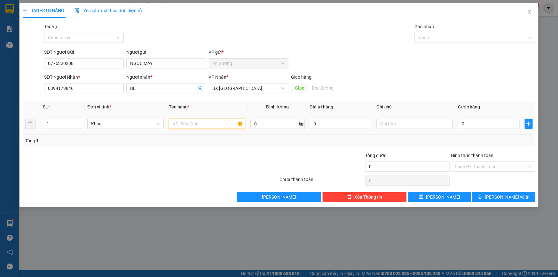
click at [210, 127] on input "text" at bounding box center [207, 124] width 76 height 10
type input "1 BỊCH"
click at [462, 124] on input "0" at bounding box center [489, 124] width 62 height 10
type input "3"
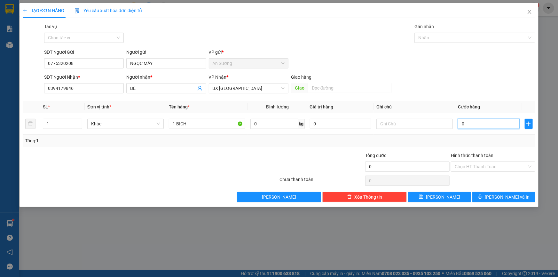
type input "3"
type input "30"
type input "30.000"
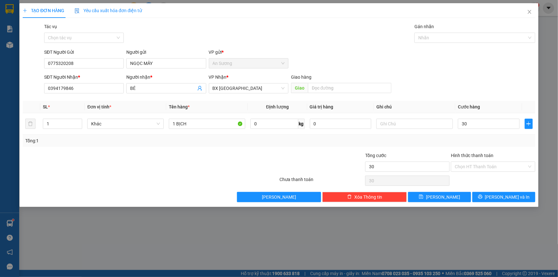
type input "30.000"
click at [434, 135] on div "Tổng: 1" at bounding box center [279, 141] width 513 height 12
click at [499, 194] on span "[PERSON_NAME] và In" at bounding box center [507, 197] width 45 height 7
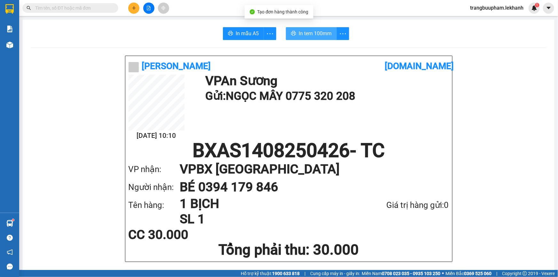
click at [308, 33] on span "In tem 100mm" at bounding box center [315, 33] width 33 height 8
click at [127, 7] on div at bounding box center [149, 8] width 48 height 11
click at [130, 8] on button at bounding box center [133, 8] width 11 height 11
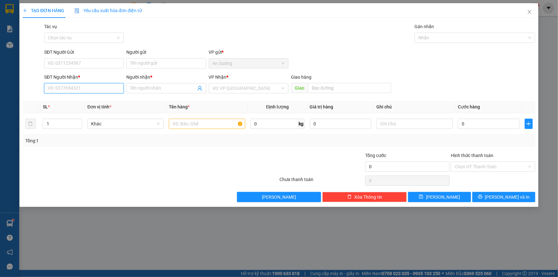
click at [87, 88] on input "SĐT Người Nhận *" at bounding box center [84, 88] width 80 height 10
click at [94, 64] on input "SĐT Người Gửi" at bounding box center [84, 63] width 80 height 10
type input "0336666164"
click at [134, 65] on input "Người gửi" at bounding box center [166, 63] width 80 height 10
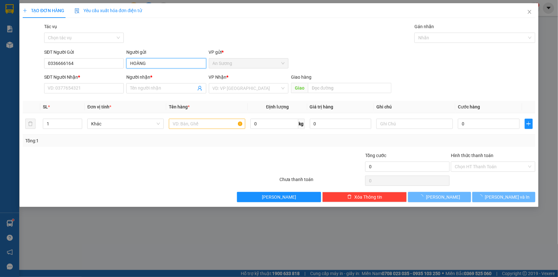
type input "HOÀNG"
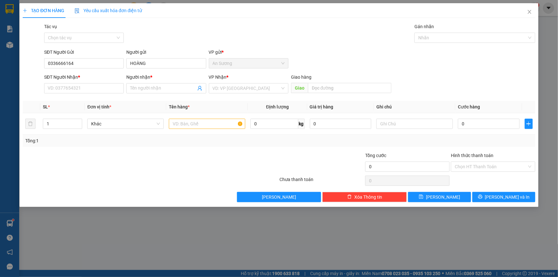
click at [93, 82] on div "SĐT Người Nhận *" at bounding box center [84, 79] width 80 height 10
click at [86, 86] on input "SĐT Người Nhận *" at bounding box center [84, 88] width 80 height 10
type input "0979152725"
click at [139, 85] on input "Người nhận *" at bounding box center [163, 88] width 66 height 7
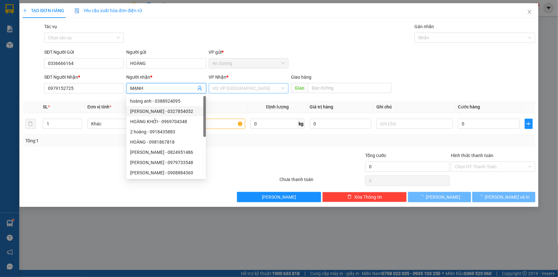
type input "MẠNH"
click at [231, 90] on input "search" at bounding box center [247, 88] width 68 height 10
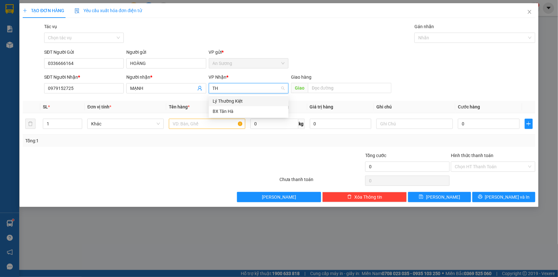
type input "T"
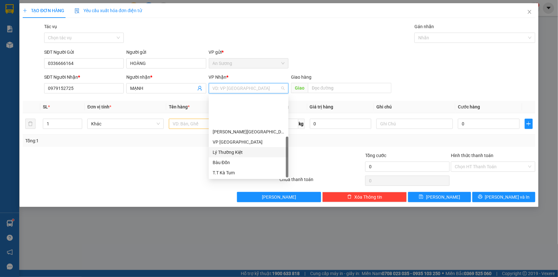
scroll to position [41, 0]
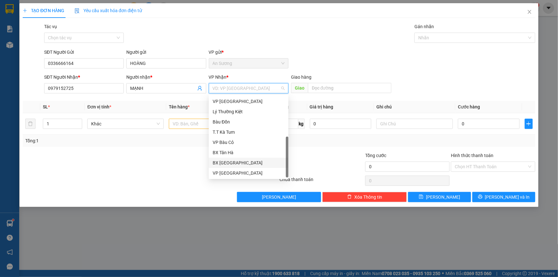
click at [230, 163] on div "BX [GEOGRAPHIC_DATA]" at bounding box center [249, 162] width 72 height 7
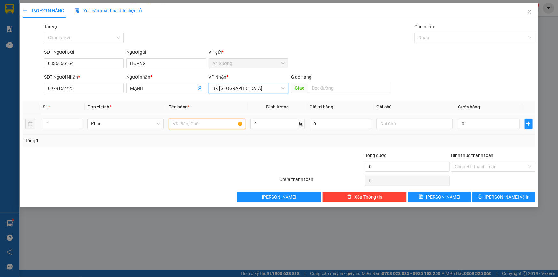
click at [185, 124] on input "text" at bounding box center [207, 124] width 76 height 10
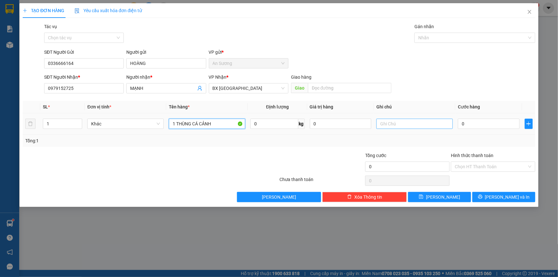
type input "1 THÙNG CÁ CẢNH"
click at [394, 124] on input "text" at bounding box center [415, 124] width 76 height 10
type input "CHẾT KH ĐỀN"
click at [459, 122] on input "0" at bounding box center [489, 124] width 62 height 10
type input "4"
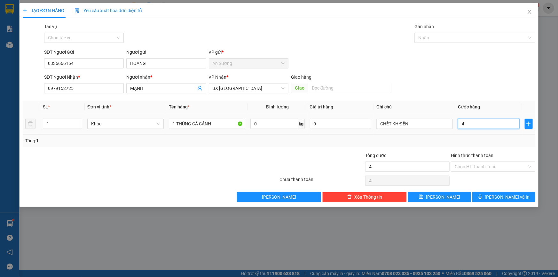
type input "4"
type input "40"
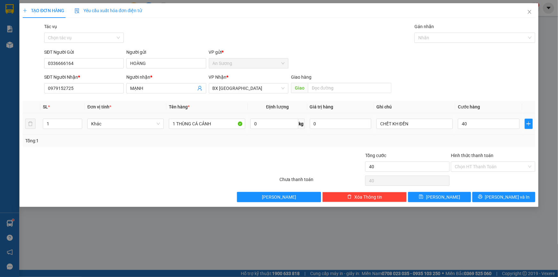
type input "40.000"
click at [445, 133] on td "CHẾT KH ĐỀN" at bounding box center [415, 123] width 82 height 21
click at [509, 199] on span "[PERSON_NAME] và In" at bounding box center [507, 197] width 45 height 7
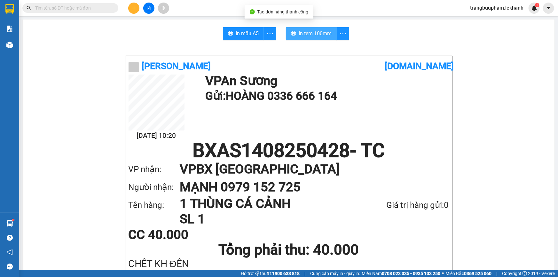
click at [323, 36] on span "In tem 100mm" at bounding box center [315, 33] width 33 height 8
click at [137, 7] on button at bounding box center [133, 8] width 11 height 11
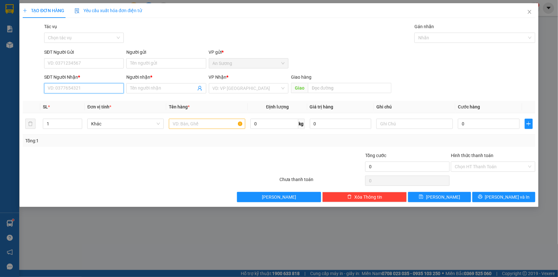
click at [79, 88] on input "SĐT Người Nhận *" at bounding box center [84, 88] width 80 height 10
type input "0367556142"
click at [108, 99] on div "0367556142 - [PERSON_NAME]" at bounding box center [84, 101] width 72 height 7
type input "HƯƠNG THẾ"
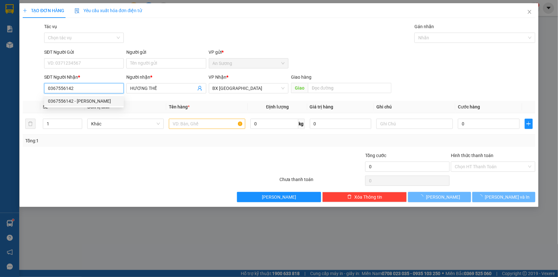
type input "80.000"
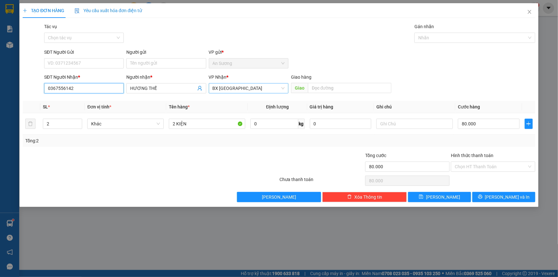
click at [242, 88] on span "BX [GEOGRAPHIC_DATA]" at bounding box center [249, 88] width 72 height 10
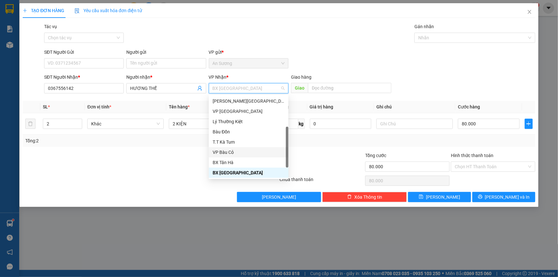
click at [234, 151] on div "VP Bàu Cỏ" at bounding box center [249, 152] width 72 height 7
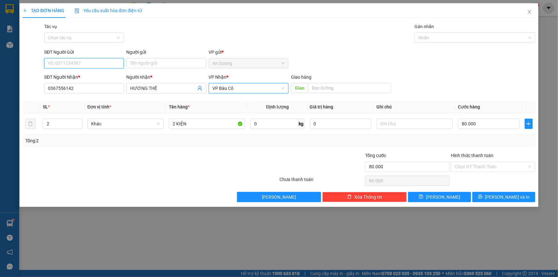
click at [109, 64] on input "SĐT Người Gửi" at bounding box center [84, 63] width 80 height 10
click at [91, 77] on div "02835369377 - ĐẠT" at bounding box center [84, 76] width 72 height 7
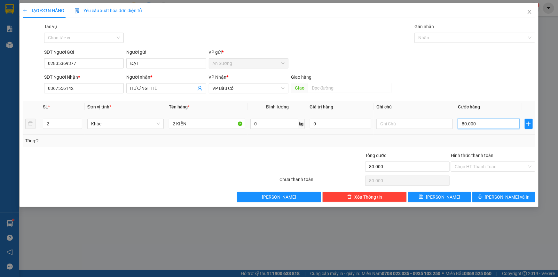
click at [470, 122] on input "80.000" at bounding box center [489, 124] width 62 height 10
click at [418, 142] on div "Tổng: 2" at bounding box center [279, 140] width 508 height 7
click at [475, 166] on input "Hình thức thanh toán" at bounding box center [491, 167] width 72 height 10
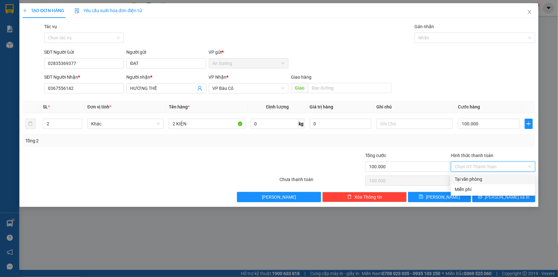
click at [474, 179] on div "Tại văn phòng" at bounding box center [493, 179] width 77 height 7
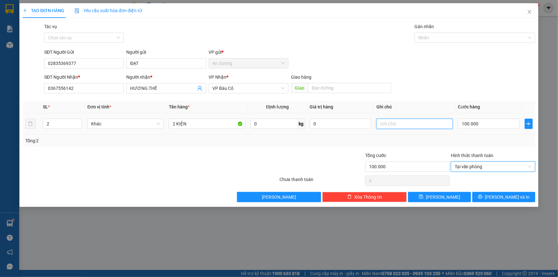
click at [386, 125] on input "text" at bounding box center [415, 124] width 76 height 10
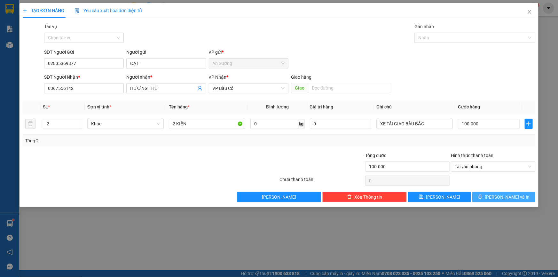
click at [499, 197] on span "[PERSON_NAME] và In" at bounding box center [507, 197] width 45 height 7
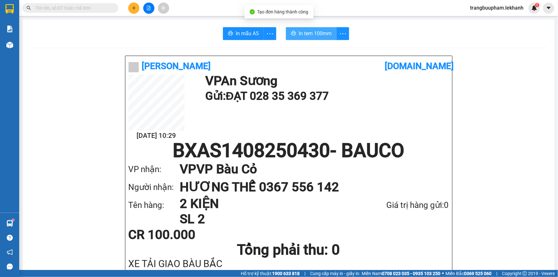
click at [309, 33] on span "In tem 100mm" at bounding box center [315, 33] width 33 height 8
click at [133, 6] on icon "plus" at bounding box center [134, 8] width 4 height 4
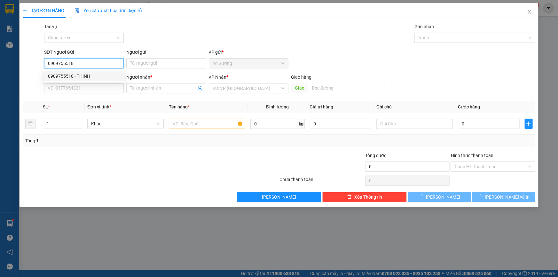
click at [83, 75] on div "0909755518 - THỊNH" at bounding box center [84, 76] width 72 height 7
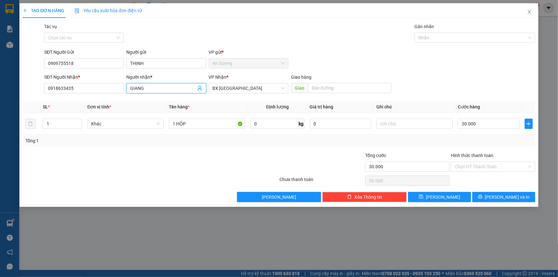
drag, startPoint x: 153, startPoint y: 87, endPoint x: 92, endPoint y: 95, distance: 60.7
click at [92, 95] on div "SĐT Người Nhận * 0918633435 Người nhận * [GEOGRAPHIC_DATA] VP Nhận * BX [GEOGRA…" at bounding box center [290, 85] width 494 height 22
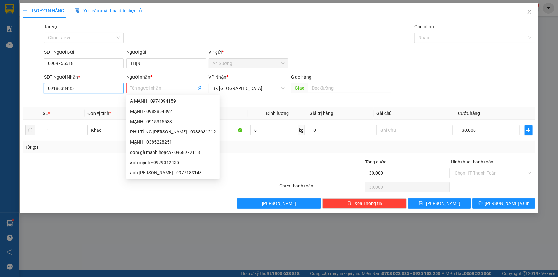
drag, startPoint x: 71, startPoint y: 90, endPoint x: 40, endPoint y: 99, distance: 32.4
click at [45, 99] on div "SĐT Người Nhận * 0918633435 0918633435" at bounding box center [84, 88] width 82 height 29
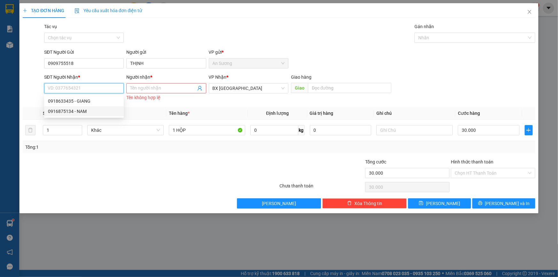
click at [86, 110] on div "0916875134 - NAM" at bounding box center [84, 111] width 72 height 7
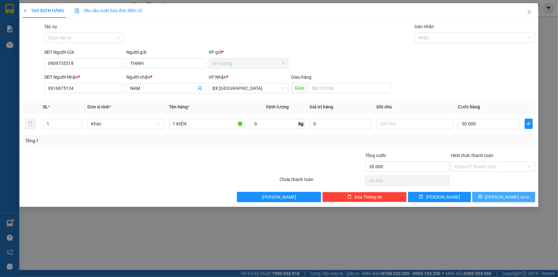
click at [489, 195] on button "[PERSON_NAME] và In" at bounding box center [504, 197] width 63 height 10
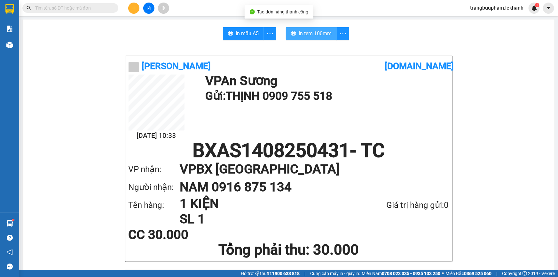
click at [321, 32] on span "In tem 100mm" at bounding box center [315, 33] width 33 height 8
click at [135, 6] on icon "plus" at bounding box center [134, 8] width 4 height 4
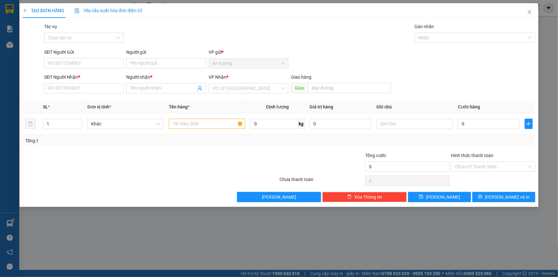
click at [83, 93] on div "SĐT Người Nhận * VD: 0377654321" at bounding box center [84, 85] width 80 height 22
click at [83, 90] on input "SĐT Người Nhận *" at bounding box center [84, 88] width 80 height 10
click at [82, 100] on div "0868777296 - [GEOGRAPHIC_DATA]" at bounding box center [84, 101] width 72 height 7
click at [83, 60] on input "SĐT Người Gửi" at bounding box center [84, 63] width 80 height 10
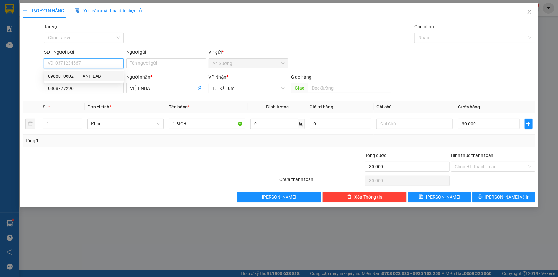
click at [84, 75] on div "0988010602 - THÀNH LAB" at bounding box center [84, 76] width 72 height 7
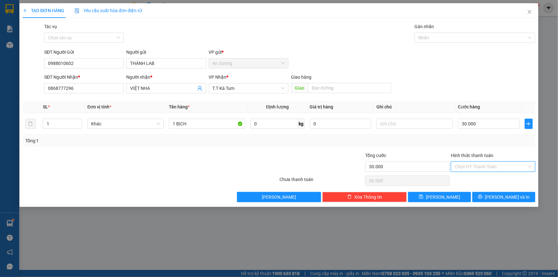
click at [477, 166] on input "Hình thức thanh toán" at bounding box center [491, 167] width 72 height 10
click at [474, 178] on div "Tại văn phòng" at bounding box center [493, 179] width 77 height 7
click at [491, 193] on button "[PERSON_NAME] và In" at bounding box center [504, 197] width 63 height 10
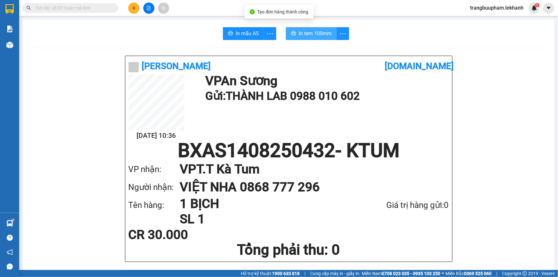
click at [323, 34] on span "In tem 100mm" at bounding box center [315, 33] width 33 height 8
click at [133, 4] on button at bounding box center [133, 8] width 11 height 11
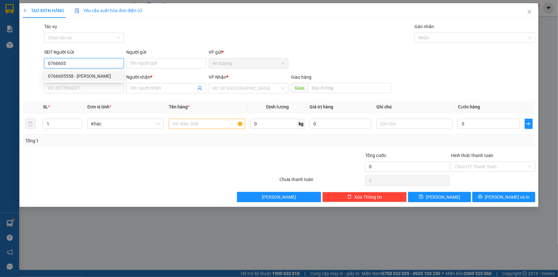
click at [103, 77] on div "0766605558 - [PERSON_NAME]" at bounding box center [84, 76] width 72 height 7
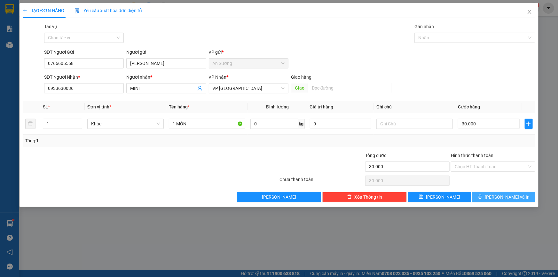
click at [478, 196] on button "[PERSON_NAME] và In" at bounding box center [504, 197] width 63 height 10
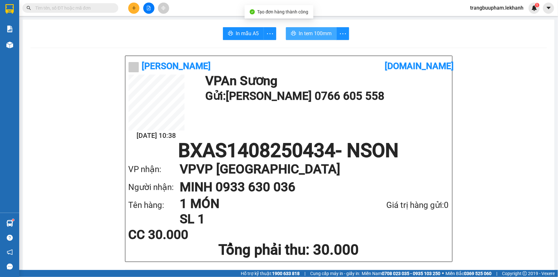
click at [310, 31] on span "In tem 100mm" at bounding box center [315, 33] width 33 height 8
click at [134, 9] on icon "plus" at bounding box center [134, 8] width 0 height 4
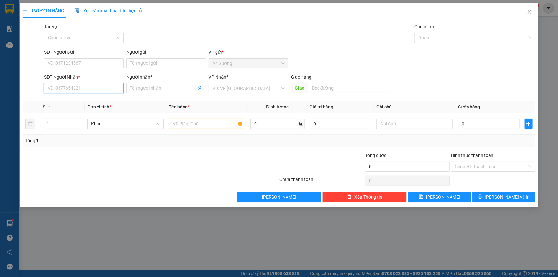
click at [99, 88] on input "SĐT Người Nhận *" at bounding box center [84, 88] width 80 height 10
click at [163, 91] on input "Người nhận *" at bounding box center [163, 88] width 66 height 7
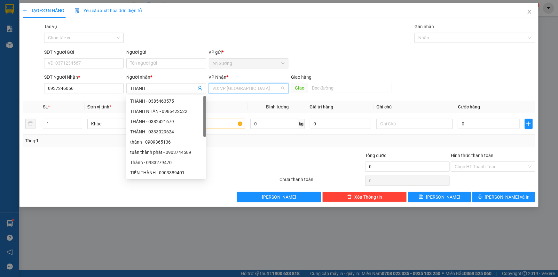
click at [225, 89] on input "search" at bounding box center [247, 88] width 68 height 10
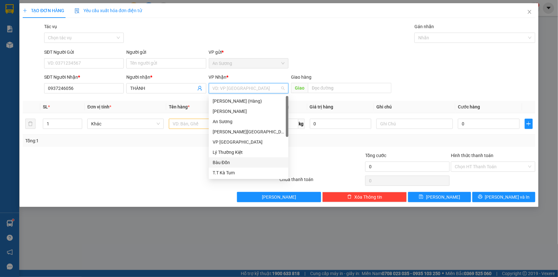
scroll to position [41, 0]
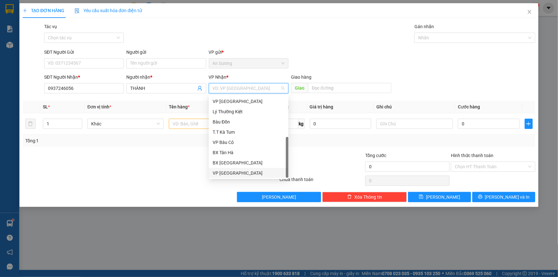
click at [236, 171] on div "VP [GEOGRAPHIC_DATA]" at bounding box center [249, 173] width 72 height 7
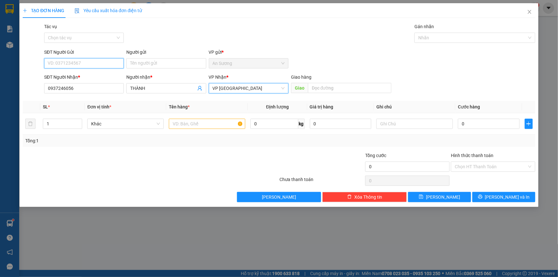
click at [83, 65] on input "SĐT Người Gửi" at bounding box center [84, 63] width 80 height 10
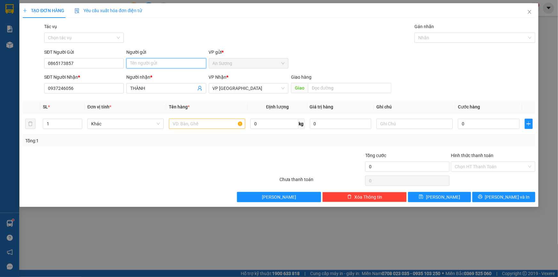
click at [133, 66] on input "Người gửi" at bounding box center [166, 63] width 80 height 10
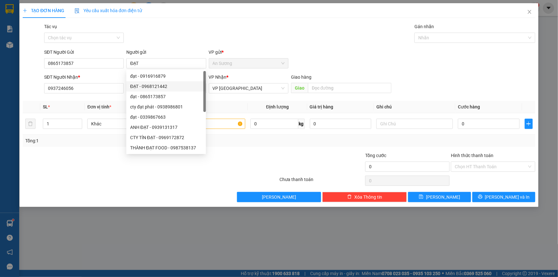
click at [279, 156] on div at bounding box center [322, 163] width 86 height 22
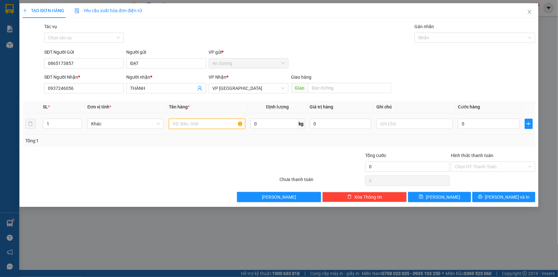
click at [215, 126] on input "text" at bounding box center [207, 124] width 76 height 10
click at [463, 125] on input "0" at bounding box center [489, 124] width 62 height 10
click at [460, 136] on div "Tổng: 1" at bounding box center [279, 141] width 513 height 12
click at [171, 122] on input "GIẤY TỜ" at bounding box center [207, 124] width 76 height 10
click at [468, 163] on input "Hình thức thanh toán" at bounding box center [491, 167] width 72 height 10
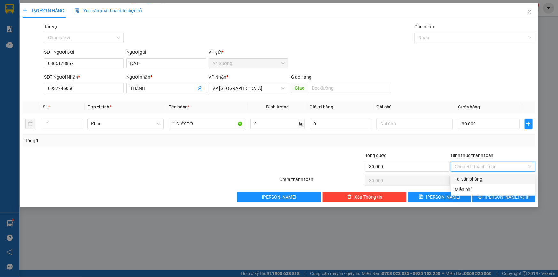
click at [473, 178] on div "Tại văn phòng" at bounding box center [493, 179] width 77 height 7
click at [485, 195] on button "[PERSON_NAME] và In" at bounding box center [504, 197] width 63 height 10
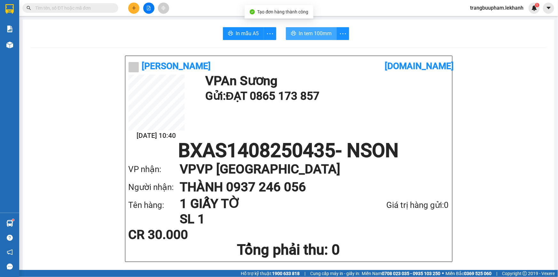
click at [308, 30] on span "In tem 100mm" at bounding box center [315, 33] width 33 height 8
click at [84, 7] on input "text" at bounding box center [73, 7] width 76 height 7
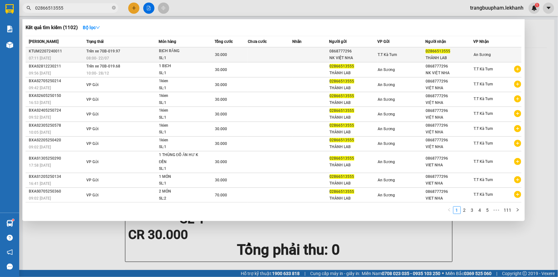
click at [314, 54] on td at bounding box center [310, 54] width 37 height 15
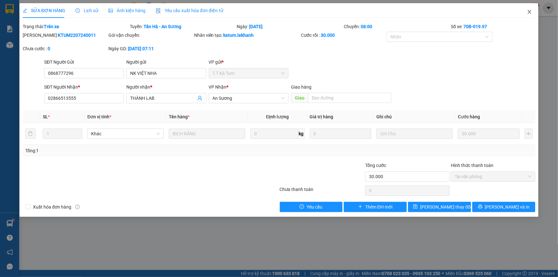
click at [530, 12] on icon "close" at bounding box center [529, 11] width 5 height 5
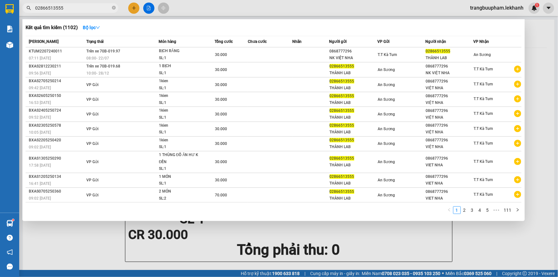
click at [78, 4] on input "02866513555" at bounding box center [73, 7] width 76 height 7
click at [114, 8] on icon "close-circle" at bounding box center [114, 8] width 4 height 4
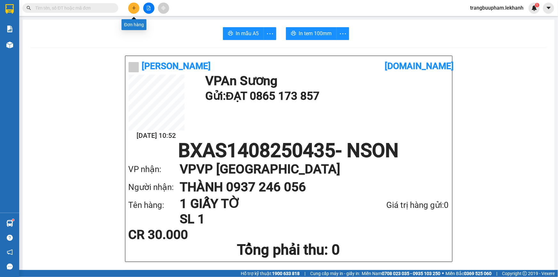
click at [134, 6] on icon "plus" at bounding box center [134, 8] width 4 height 4
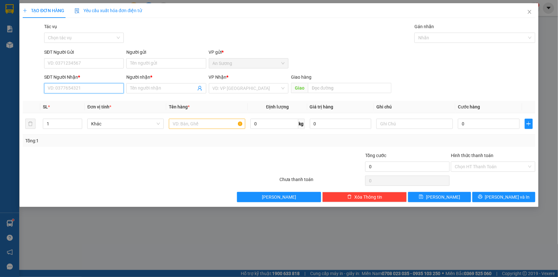
click at [102, 86] on input "SĐT Người Nhận *" at bounding box center [84, 88] width 80 height 10
click at [146, 91] on input "Người nhận *" at bounding box center [163, 88] width 66 height 7
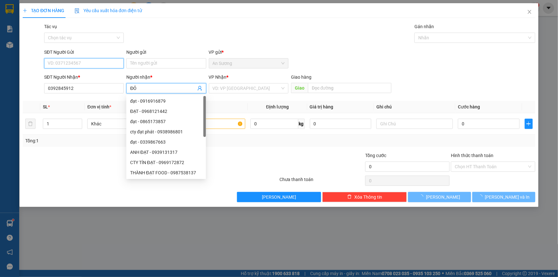
click at [82, 61] on input "SĐT Người Gửi" at bounding box center [84, 63] width 80 height 10
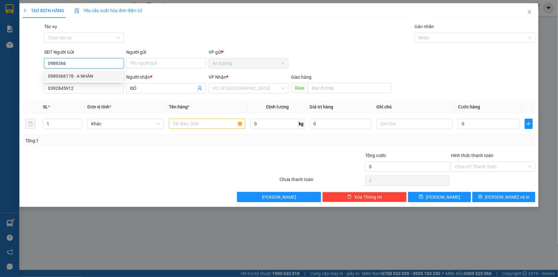
click at [76, 73] on div "0989366178 - A NHÀN" at bounding box center [84, 76] width 72 height 7
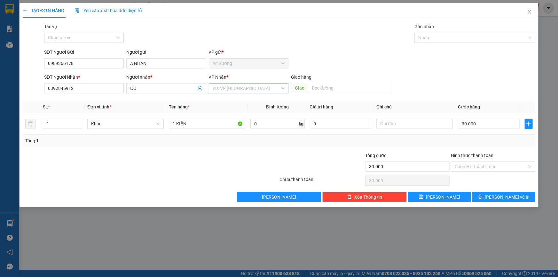
click at [240, 85] on input "search" at bounding box center [247, 88] width 68 height 10
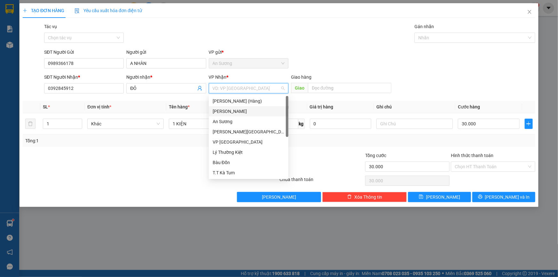
click at [220, 108] on div "[PERSON_NAME]" at bounding box center [249, 111] width 72 height 7
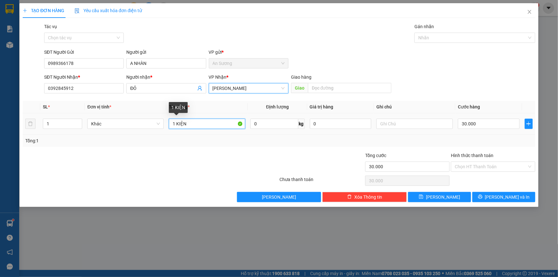
click at [198, 124] on input "1 KIỆN" at bounding box center [207, 124] width 76 height 10
click at [218, 122] on input "1 KIỆN PHỤ TUFNGOO TÔ" at bounding box center [207, 124] width 76 height 10
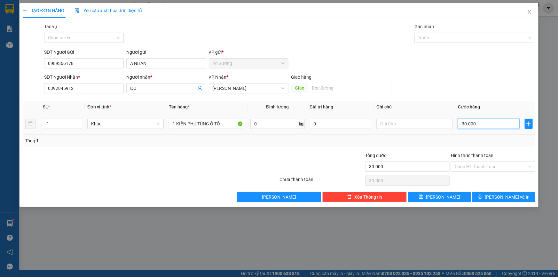
click at [464, 123] on input "30.000" at bounding box center [489, 124] width 62 height 10
click at [476, 137] on div "Tổng: 1" at bounding box center [279, 140] width 508 height 7
click at [508, 194] on span "[PERSON_NAME] và In" at bounding box center [507, 197] width 45 height 7
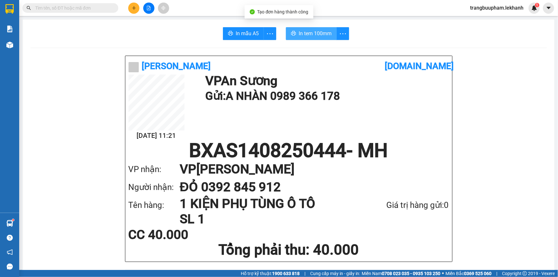
click at [299, 35] on span "In tem 100mm" at bounding box center [315, 33] width 33 height 8
click at [132, 9] on icon "plus" at bounding box center [134, 8] width 4 height 4
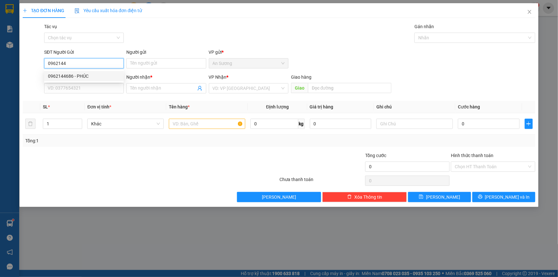
click at [87, 77] on div "0962144686 - PHÚC" at bounding box center [84, 76] width 72 height 7
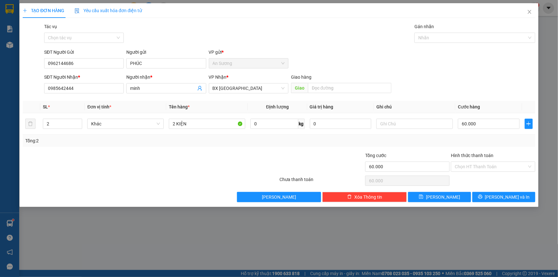
drag, startPoint x: 145, startPoint y: 87, endPoint x: 110, endPoint y: 95, distance: 35.5
click at [111, 95] on div "SĐT Người Nhận * 0985642444 Người nhận * minh VP Nhận * BX Tân Châu Giao hàng G…" at bounding box center [290, 85] width 494 height 22
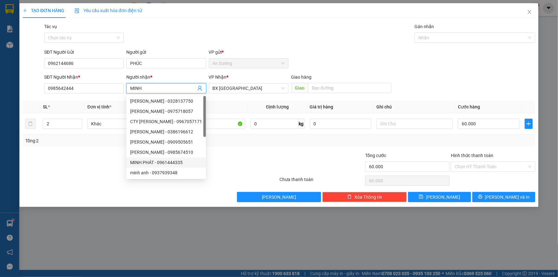
click at [264, 162] on div at bounding box center [237, 163] width 86 height 22
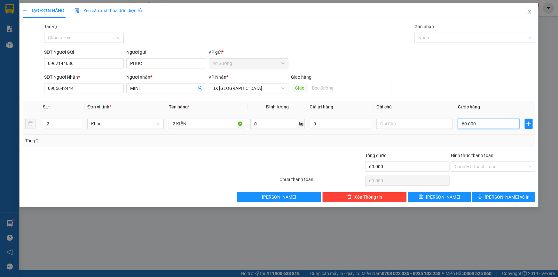
click at [470, 124] on input "60.000" at bounding box center [489, 124] width 62 height 10
click at [78, 125] on icon "down" at bounding box center [79, 125] width 2 height 1
click at [79, 126] on icon "down" at bounding box center [79, 126] width 2 height 2
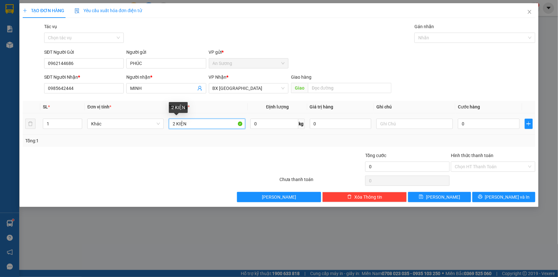
click at [176, 125] on input "2 KIỆN" at bounding box center [207, 124] width 76 height 10
drag, startPoint x: 196, startPoint y: 118, endPoint x: 167, endPoint y: 129, distance: 31.4
click at [167, 129] on td "KIỆN" at bounding box center [207, 123] width 82 height 21
click at [470, 122] on input "0" at bounding box center [489, 124] width 62 height 10
click at [452, 143] on div "Tổng: 1" at bounding box center [279, 140] width 508 height 7
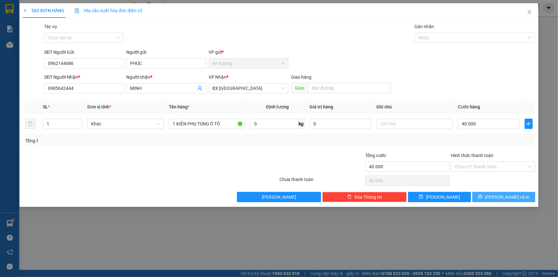
click at [483, 196] on icon "printer" at bounding box center [480, 197] width 4 height 4
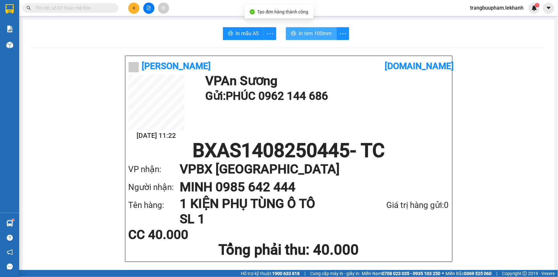
click at [295, 35] on button "In tem 100mm" at bounding box center [311, 33] width 51 height 13
